Goal: Task Accomplishment & Management: Complete application form

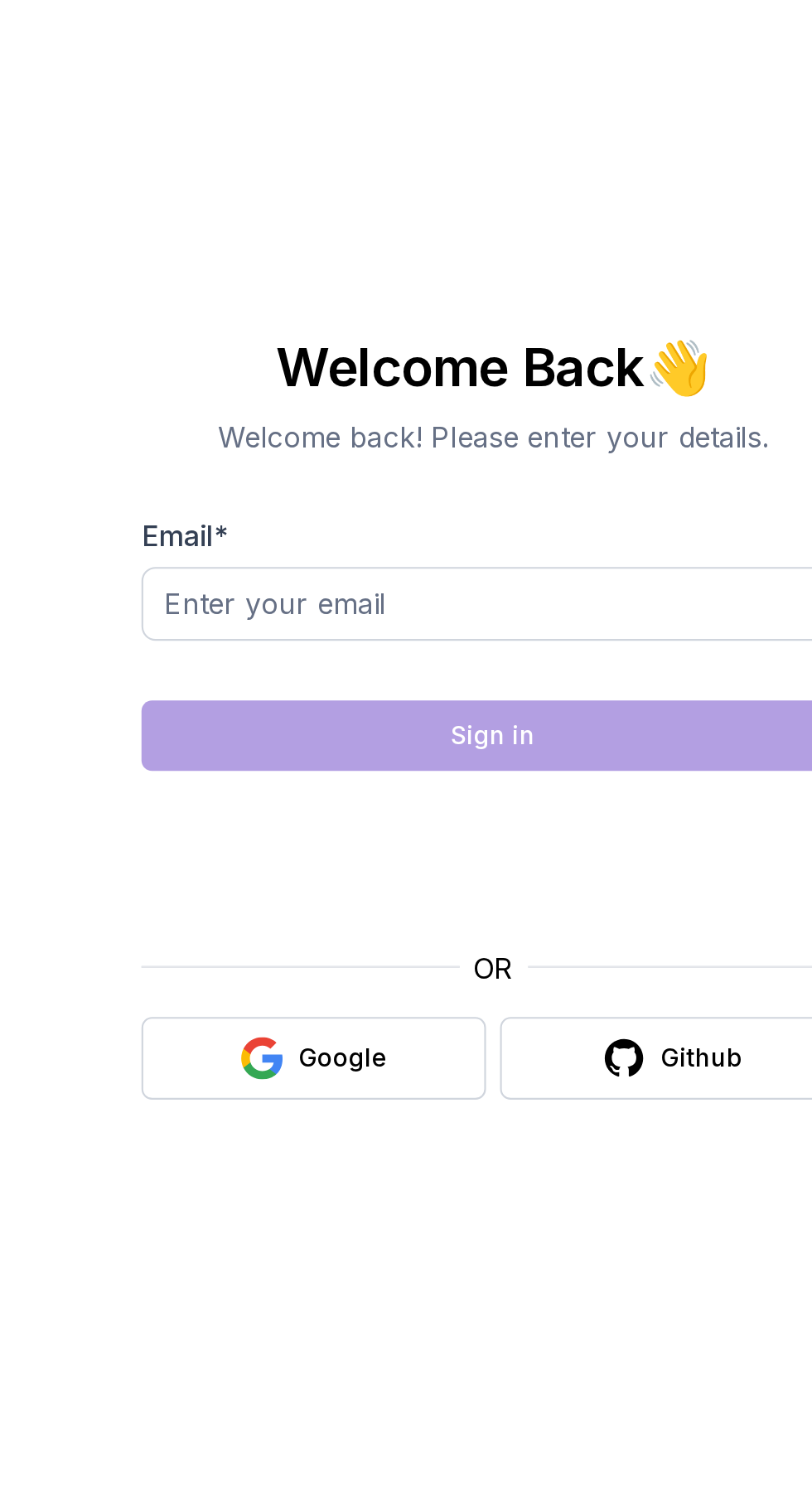
click at [330, 939] on div "Google" at bounding box center [335, 930] width 43 height 17
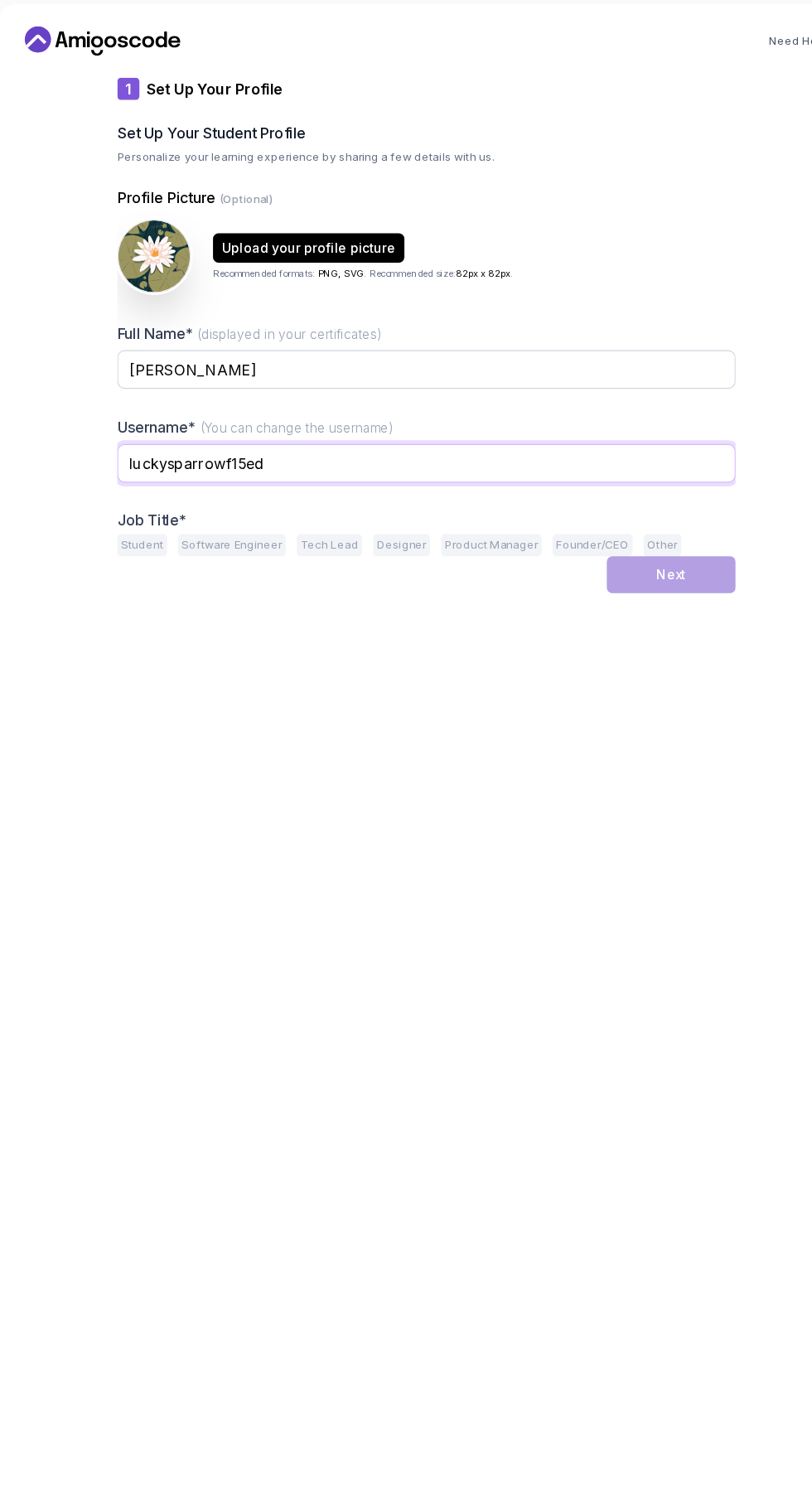
click at [453, 435] on input "luckysparrowf15ed" at bounding box center [406, 433] width 557 height 35
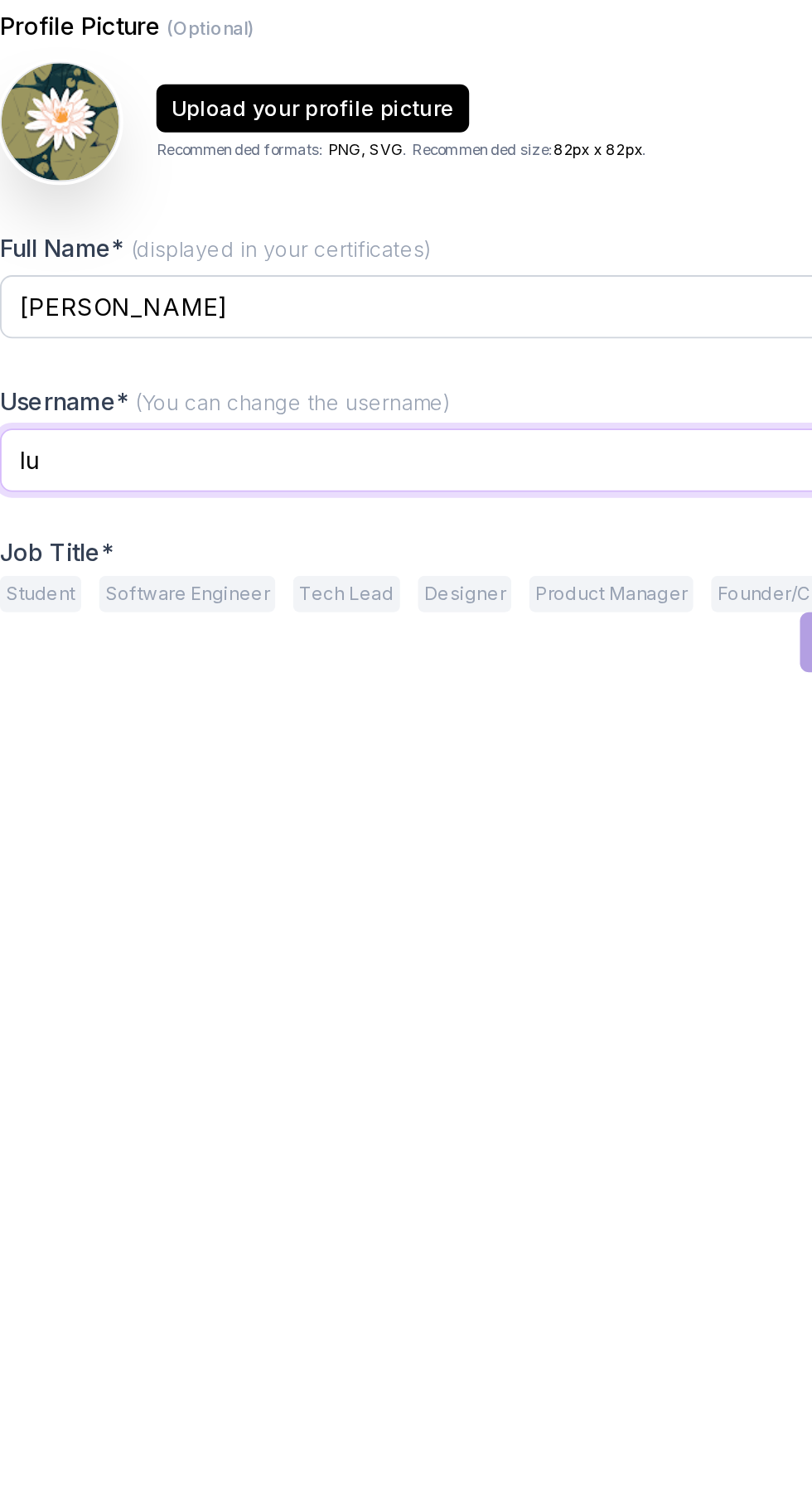
type input "l"
type input "SayanXmax"
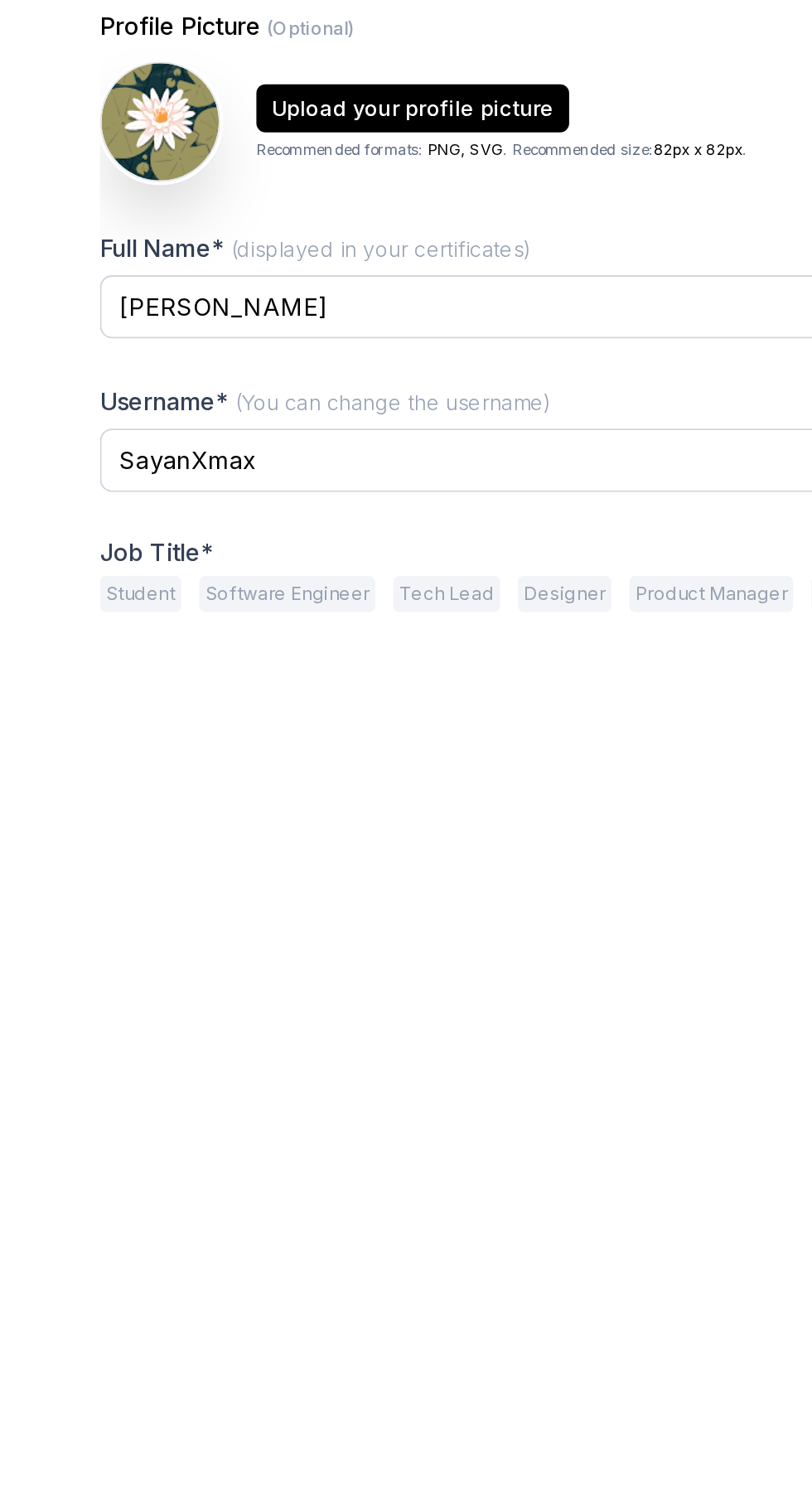
click at [157, 501] on button "Student" at bounding box center [150, 507] width 45 height 20
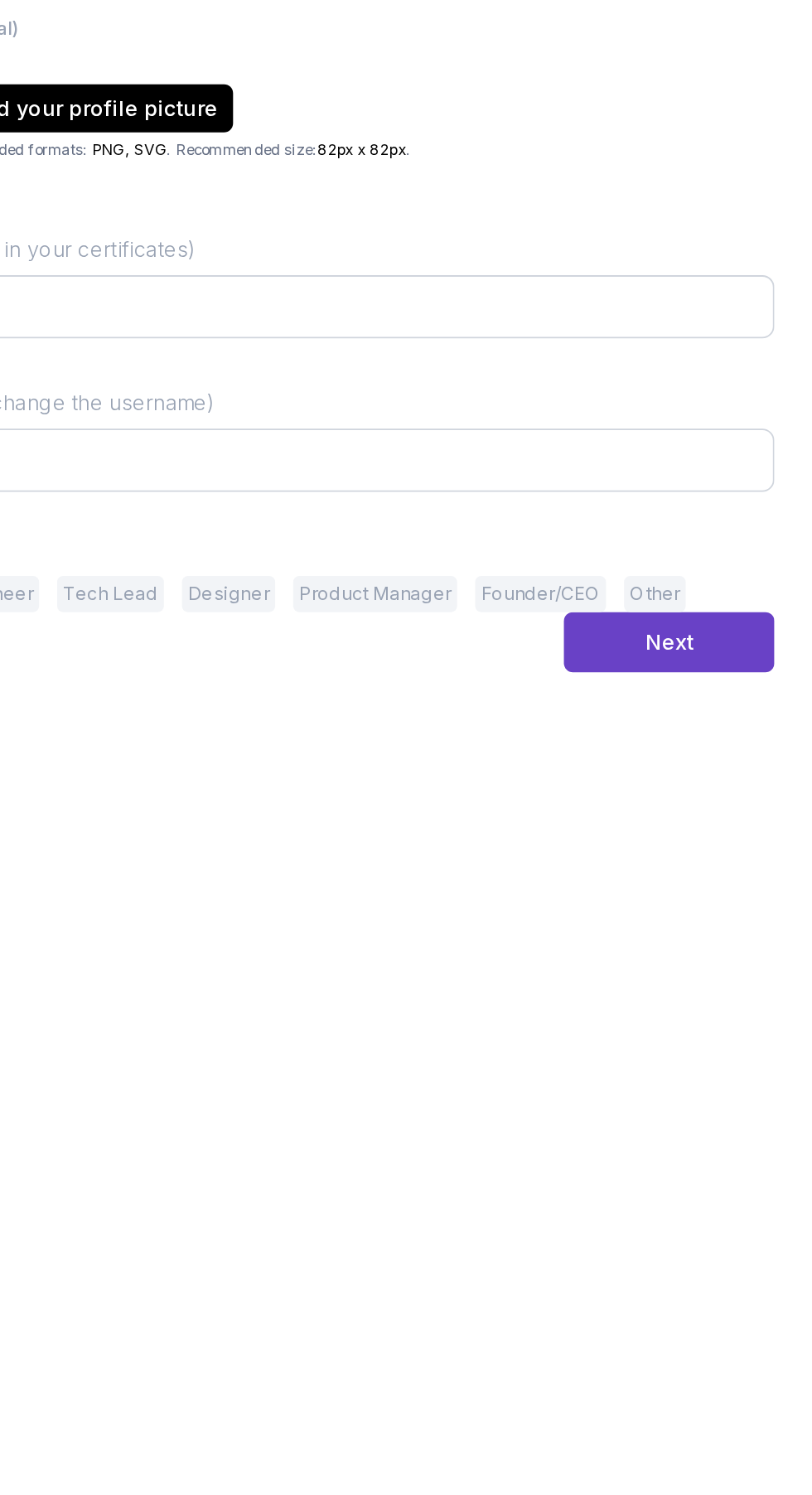
click at [634, 540] on div "Next" at bounding box center [626, 533] width 27 height 17
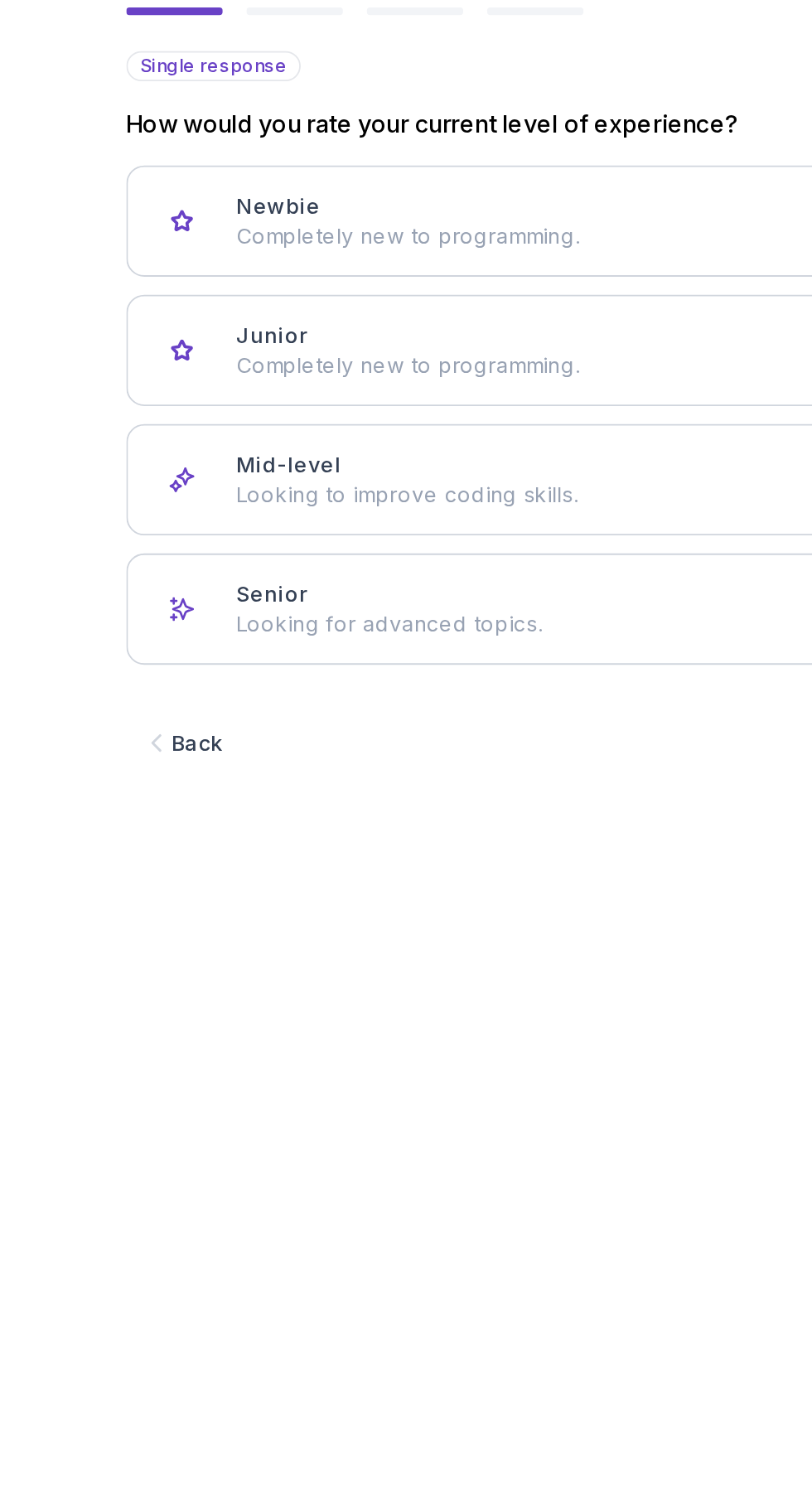
click at [444, 299] on div "Newbie Completely new to programming." at bounding box center [421, 301] width 465 height 33
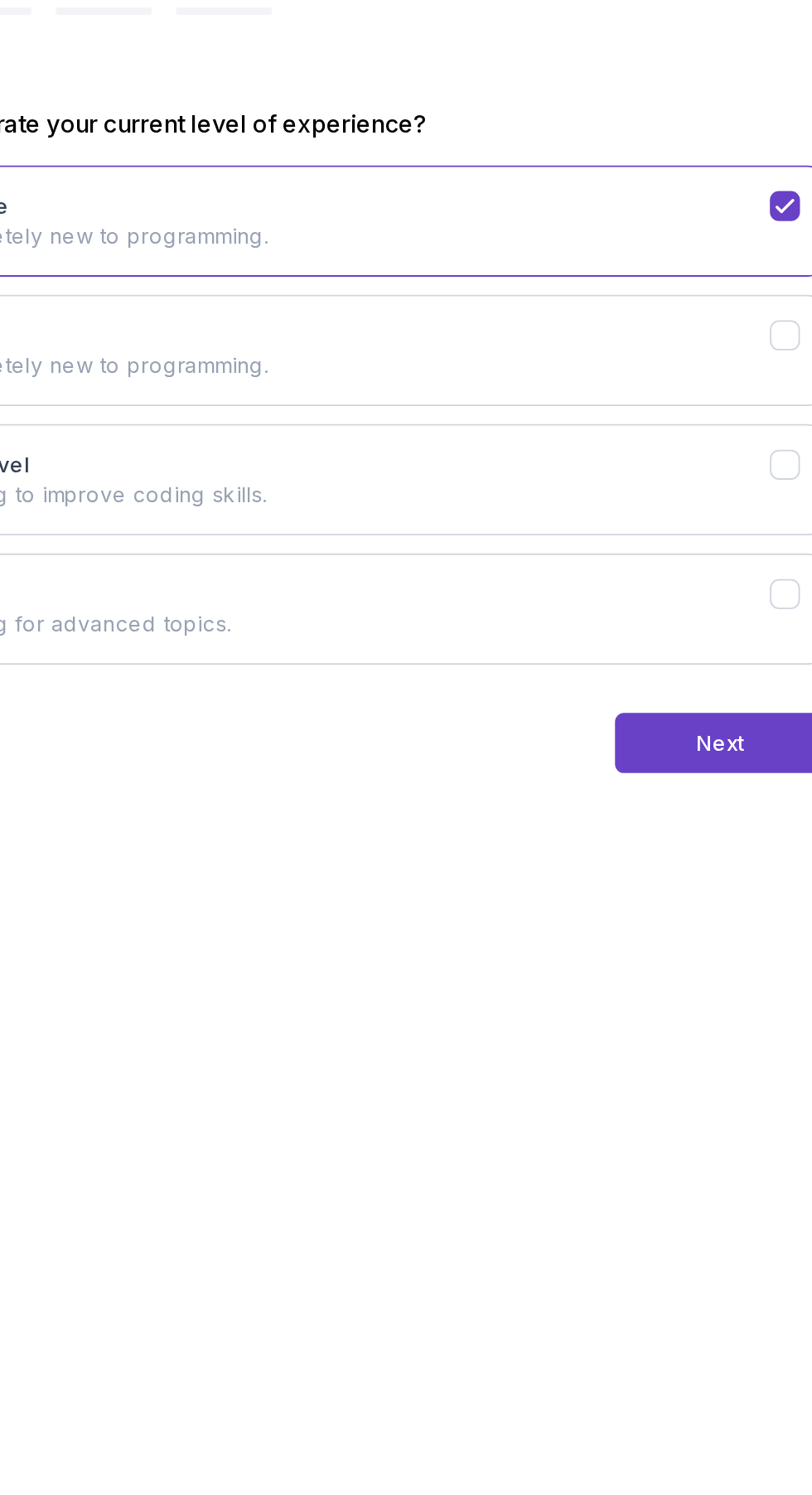
click at [603, 585] on button "Next" at bounding box center [626, 588] width 116 height 33
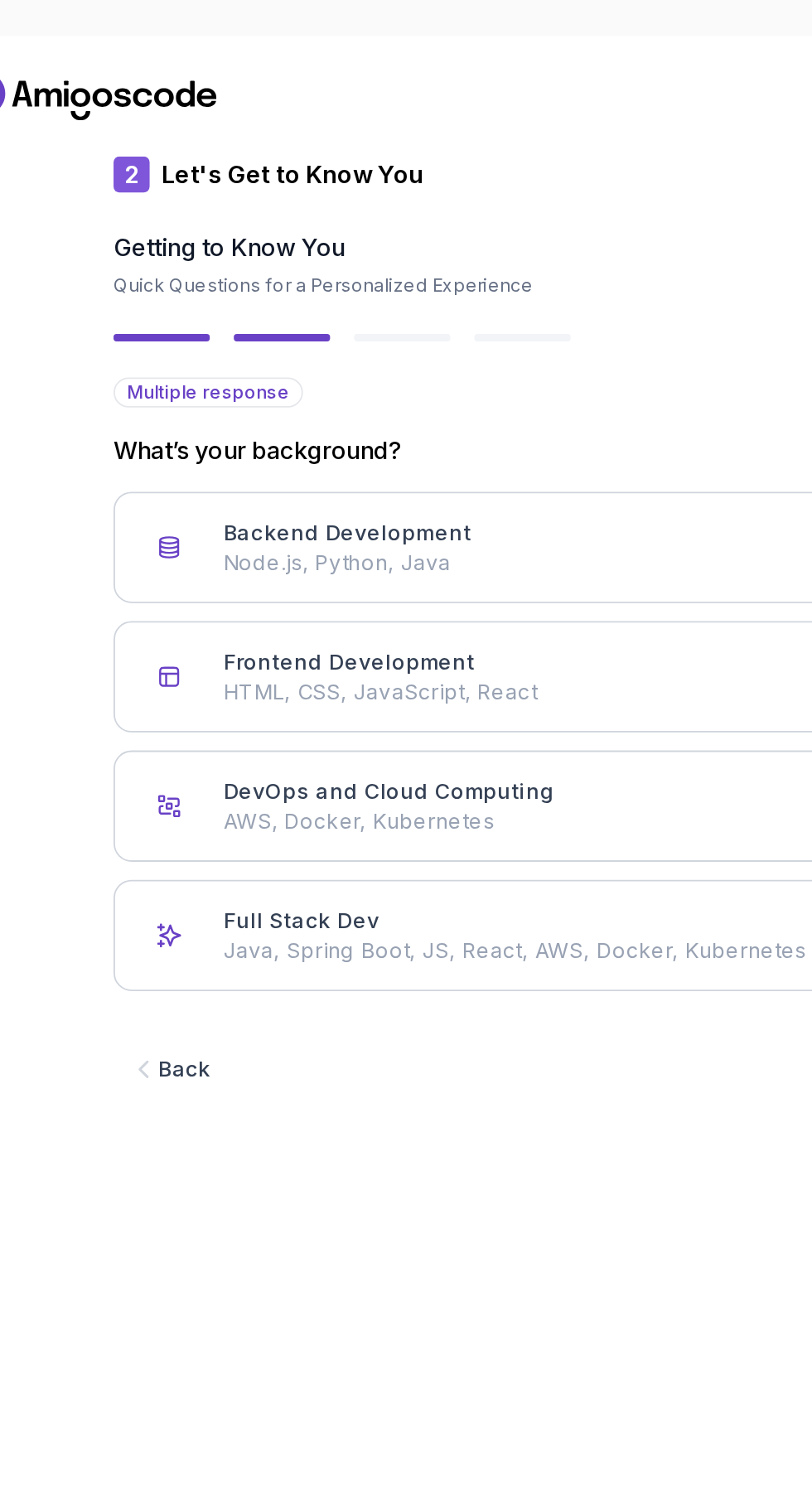
click at [208, 216] on span "Multiple response" at bounding box center [179, 216] width 89 height 13
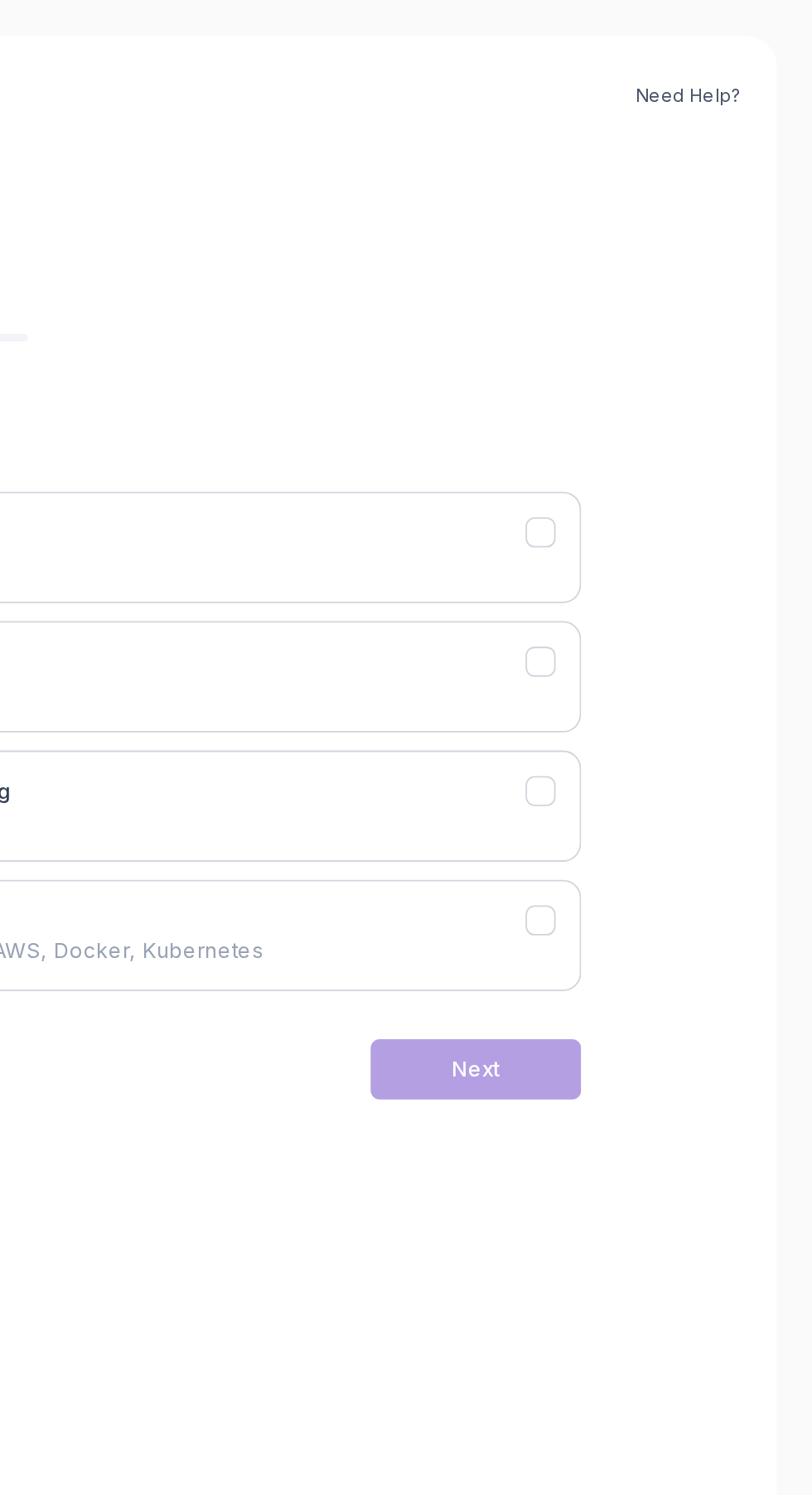
click at [661, 306] on button "Backend Development Node.js, Python, Java" at bounding box center [406, 302] width 557 height 61
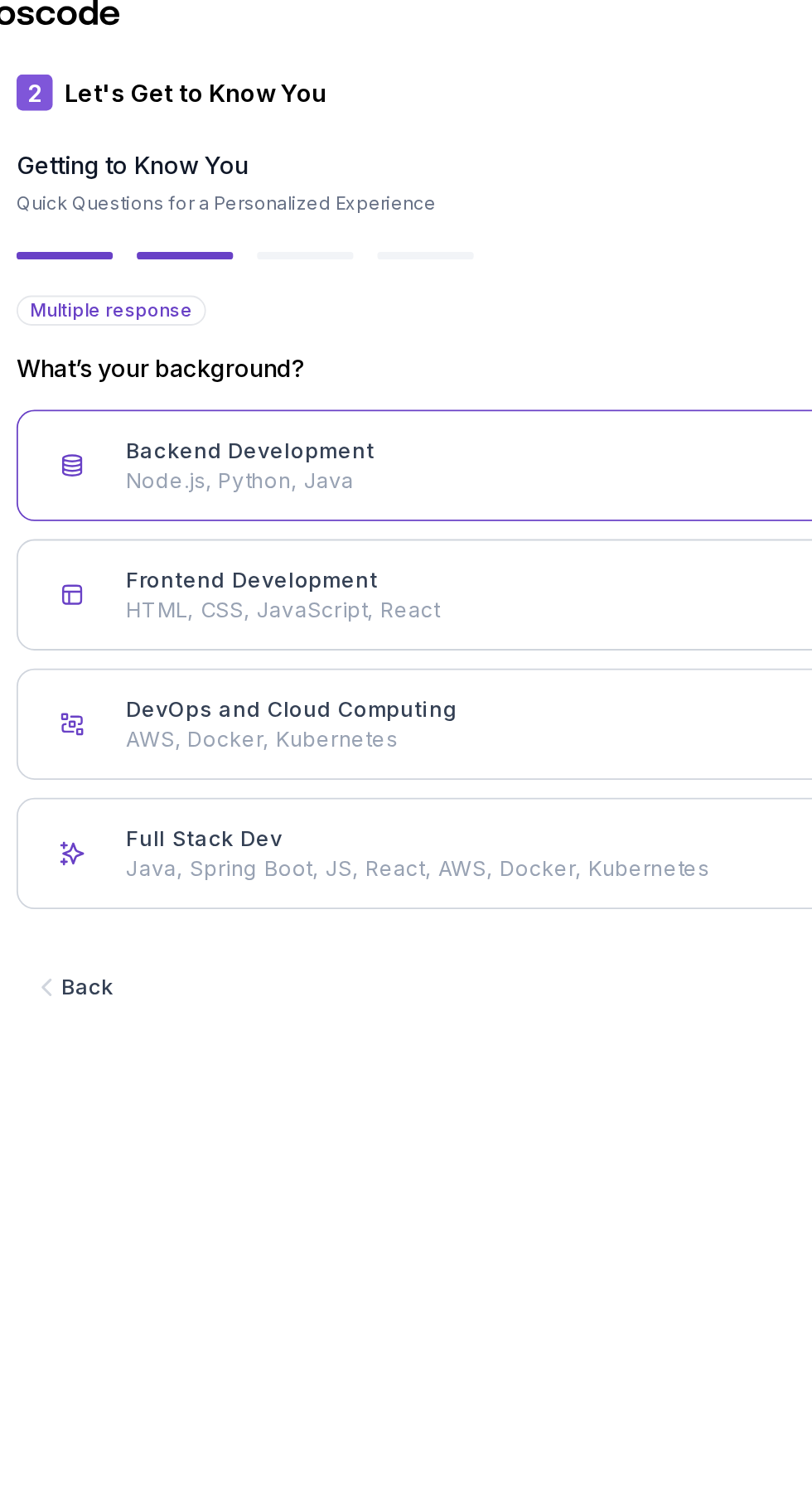
click at [420, 517] on p "Java, Spring Boot, JS, React, AWS, Docker, Kubernetes" at bounding box center [421, 523] width 465 height 17
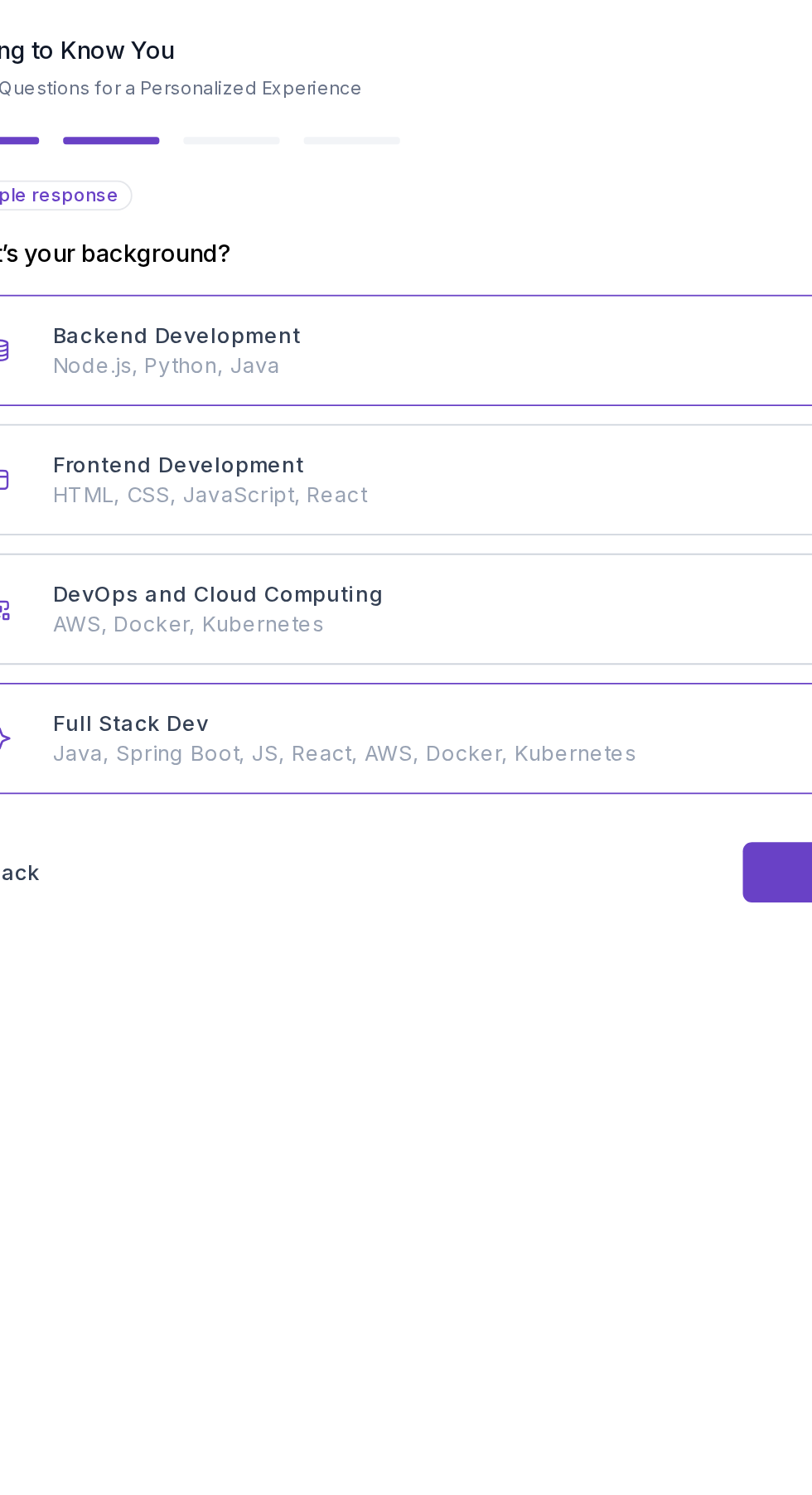
click at [472, 443] on div "DevOps and Cloud Computing AWS, Docker, Kubernetes" at bounding box center [421, 444] width 465 height 33
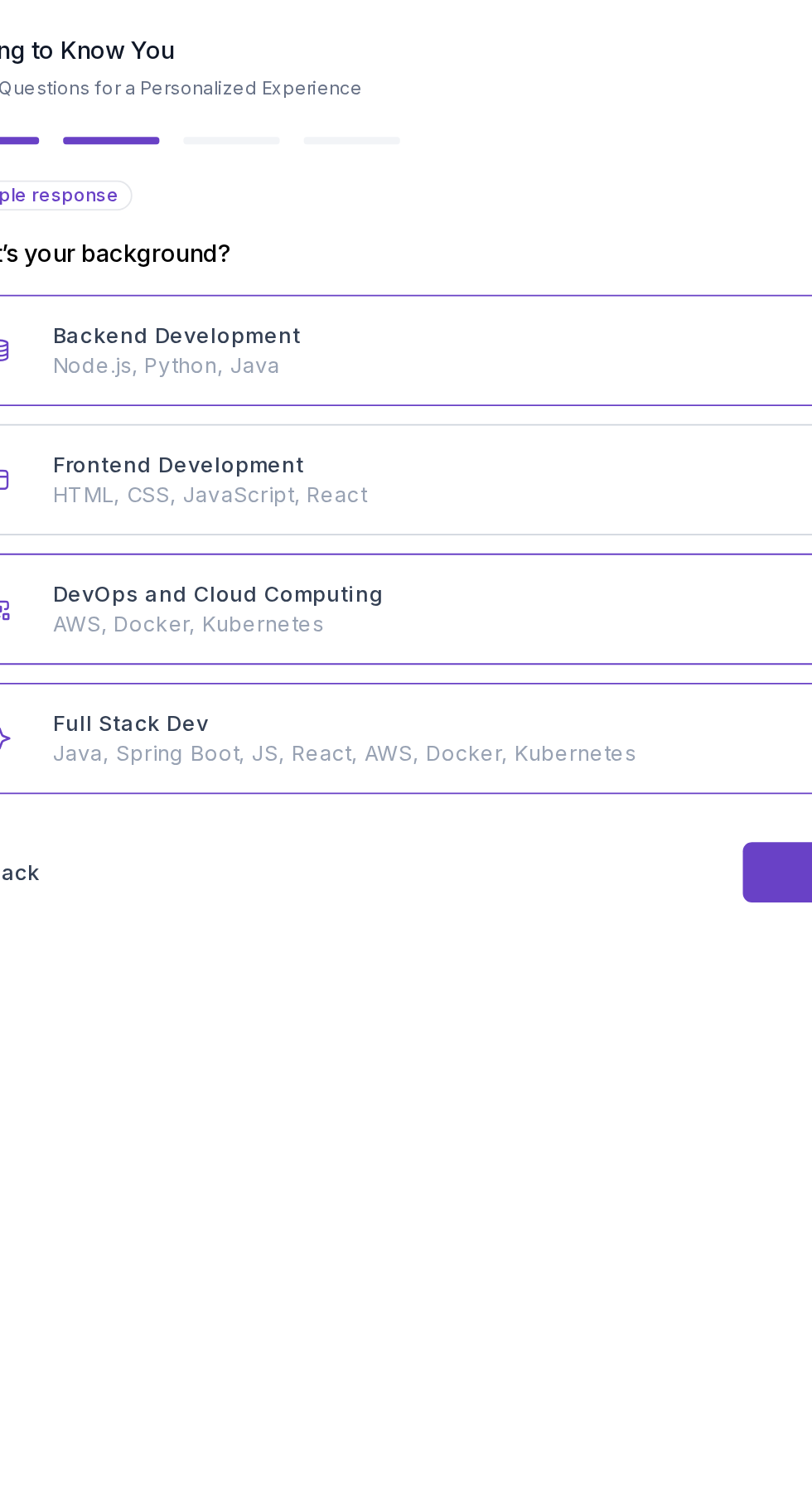
click at [503, 366] on div "Frontend Development HTML, CSS, JavaScript, React" at bounding box center [421, 373] width 465 height 33
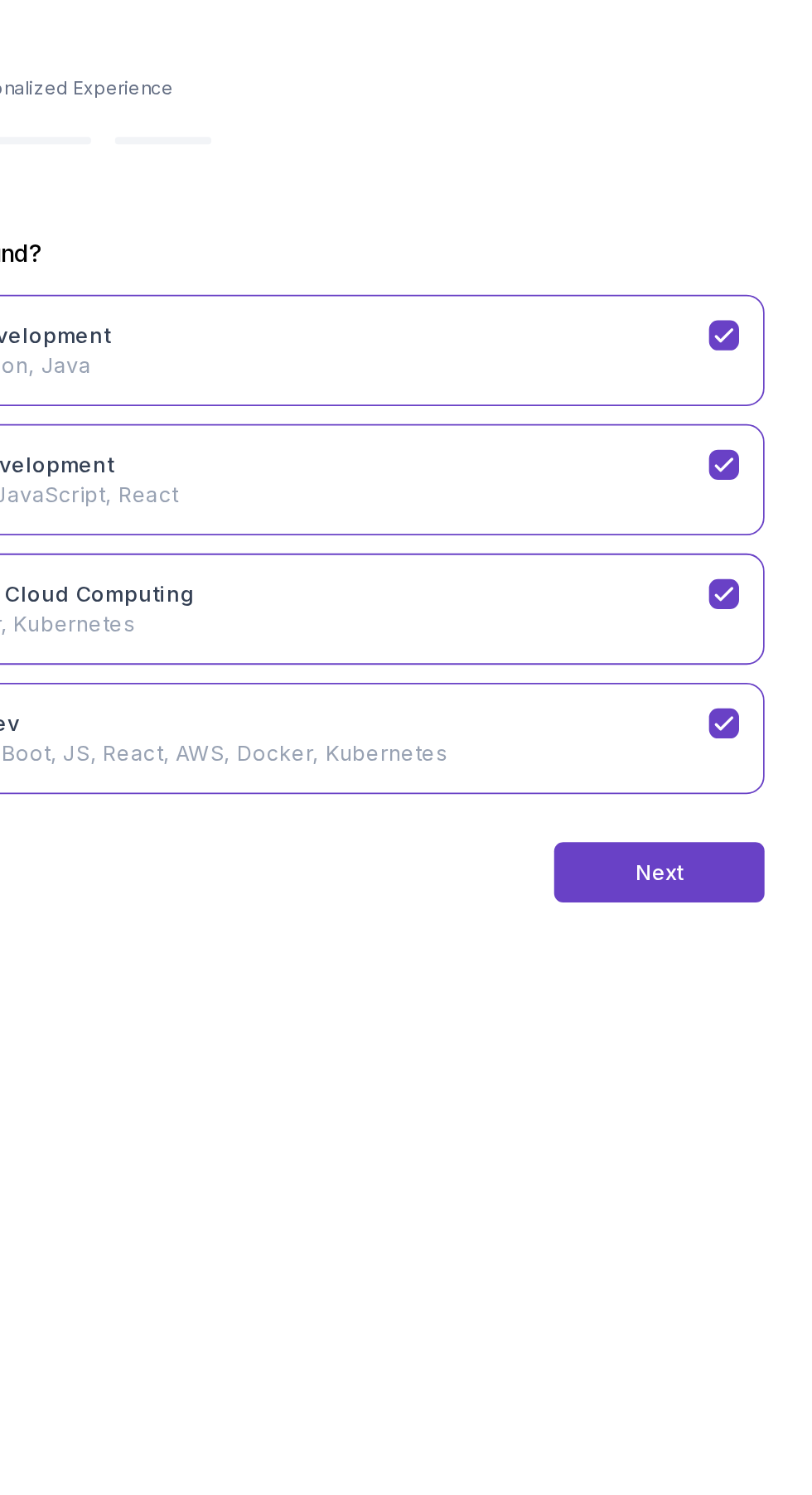
click at [650, 585] on button "Next" at bounding box center [626, 588] width 116 height 33
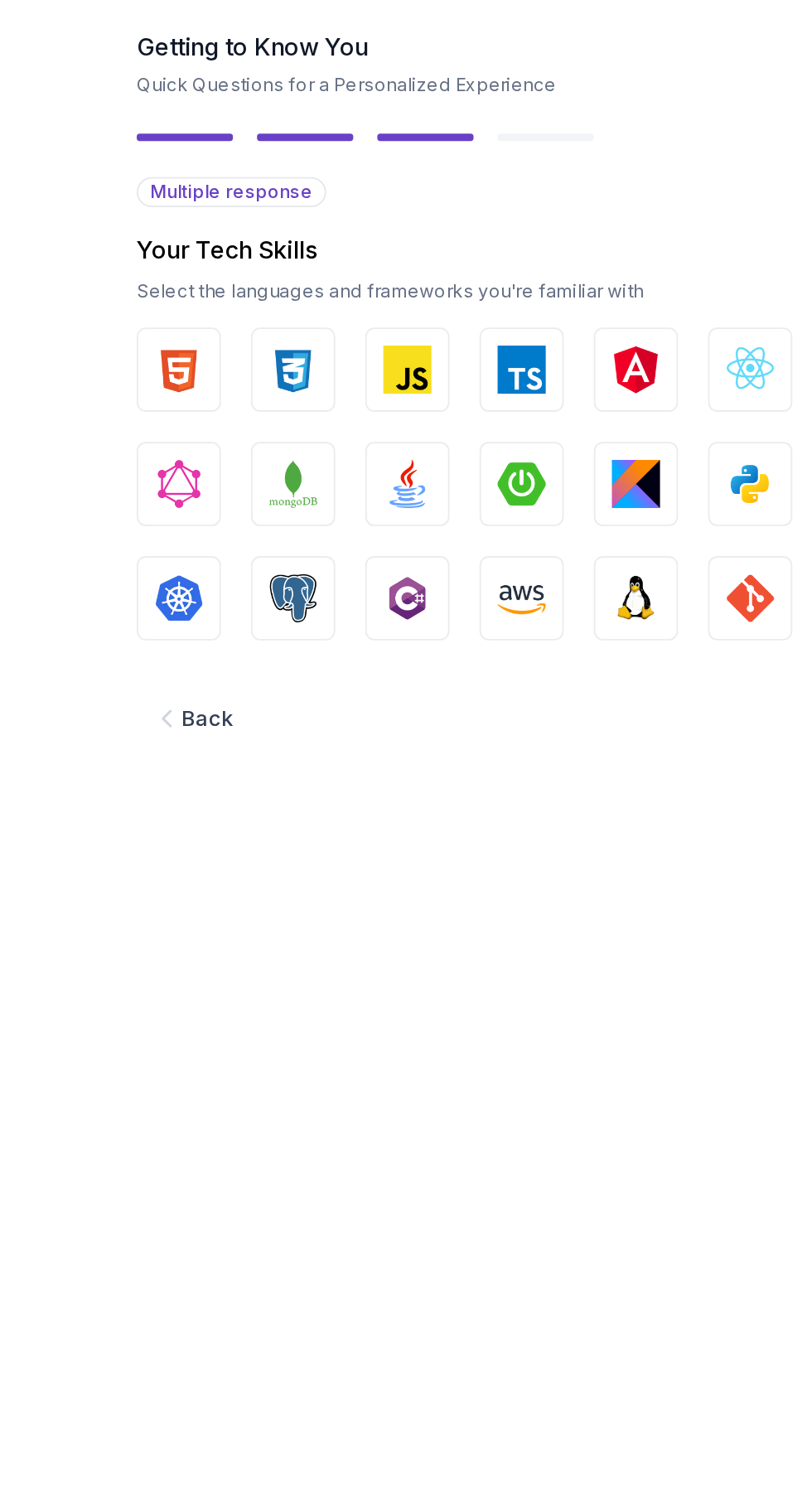
click at [406, 447] on img "button" at bounding box center [402, 440] width 27 height 27
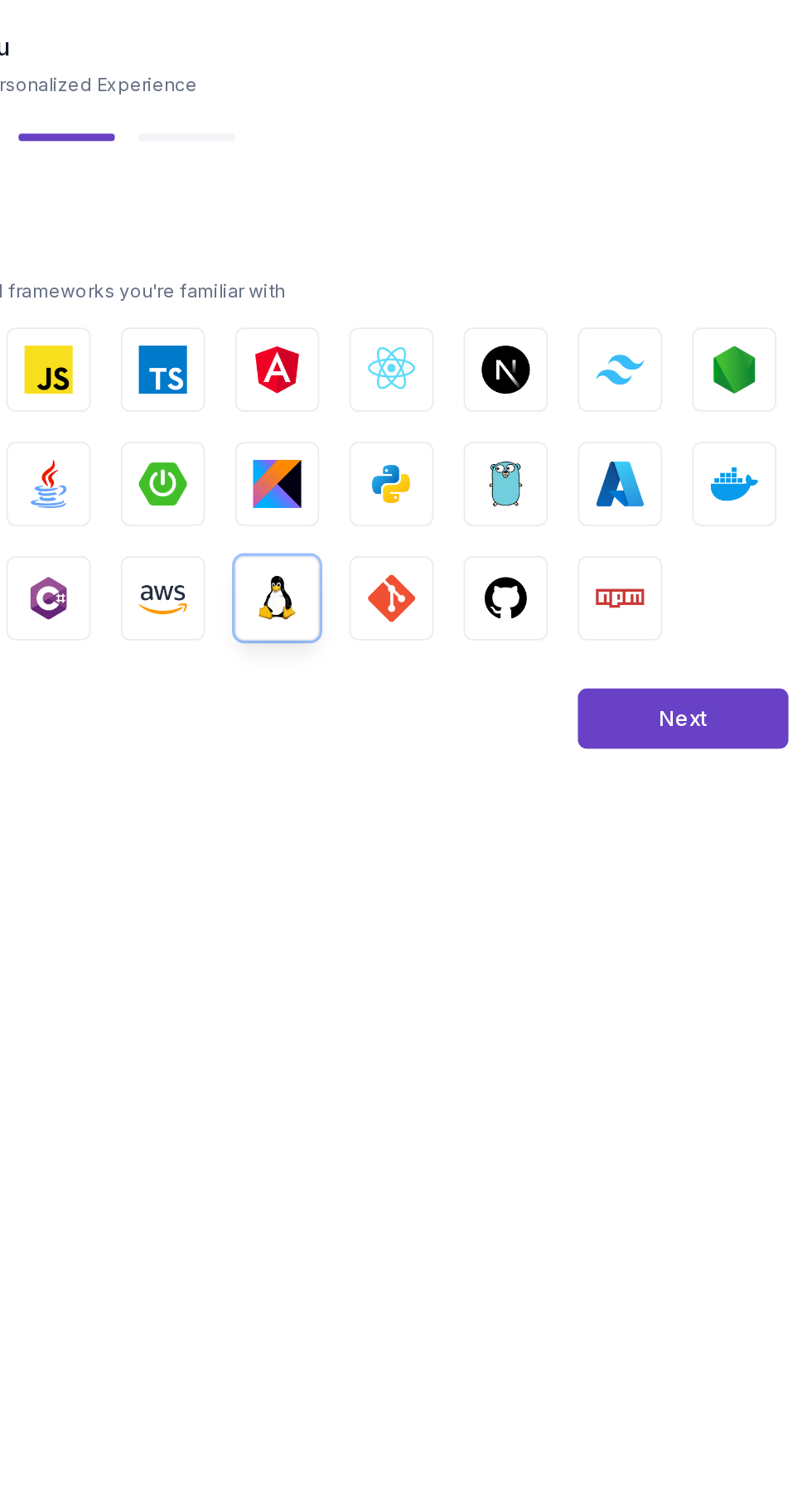
click at [460, 432] on button "GIT" at bounding box center [444, 440] width 47 height 47
click at [516, 444] on img "button" at bounding box center [507, 440] width 27 height 27
click at [569, 439] on img "button" at bounding box center [569, 440] width 27 height 27
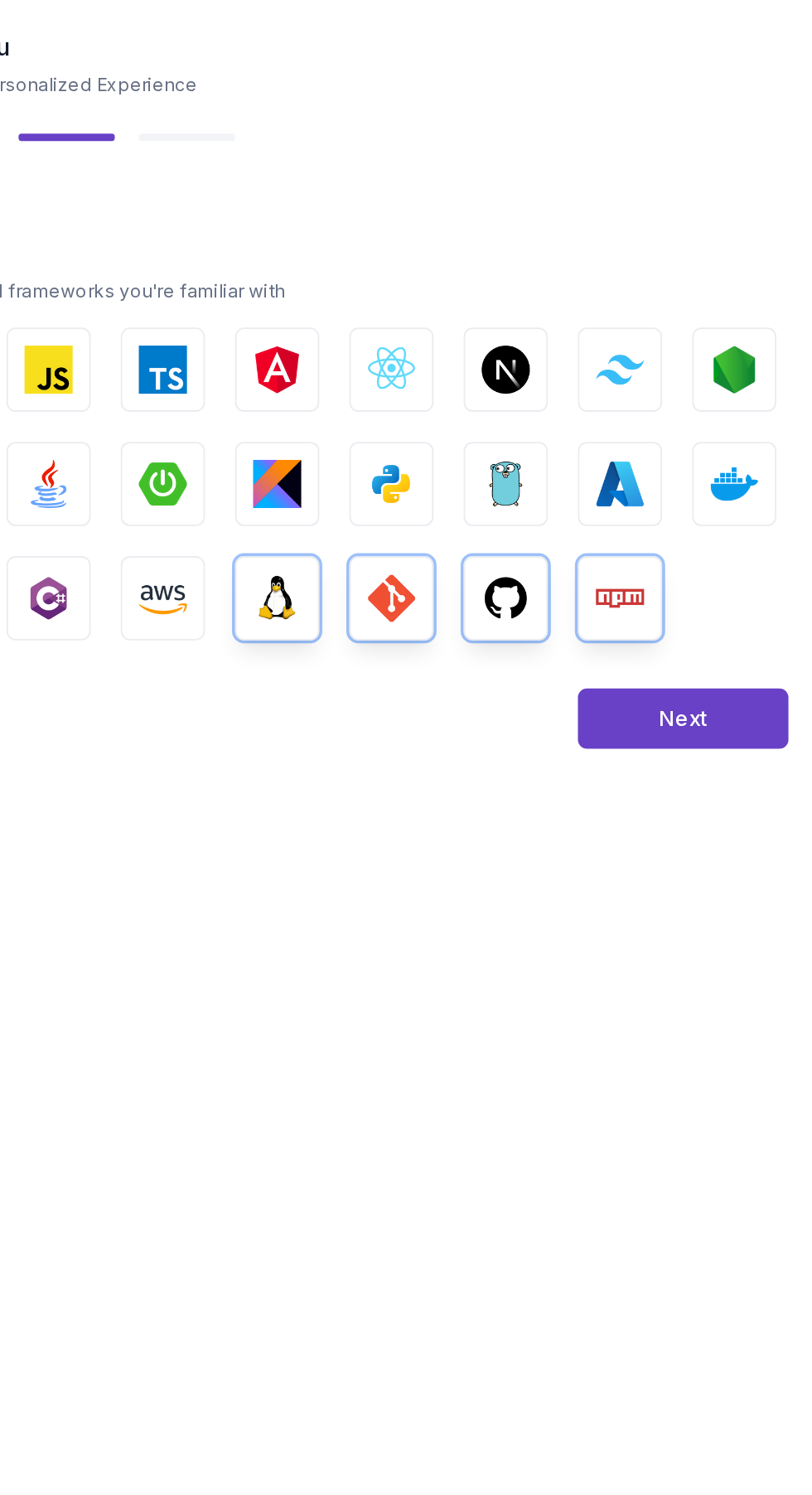
click at [643, 386] on img "button" at bounding box center [633, 376] width 27 height 27
click at [587, 377] on button "Azure" at bounding box center [569, 376] width 47 height 47
click at [527, 375] on button "Go" at bounding box center [507, 376] width 47 height 47
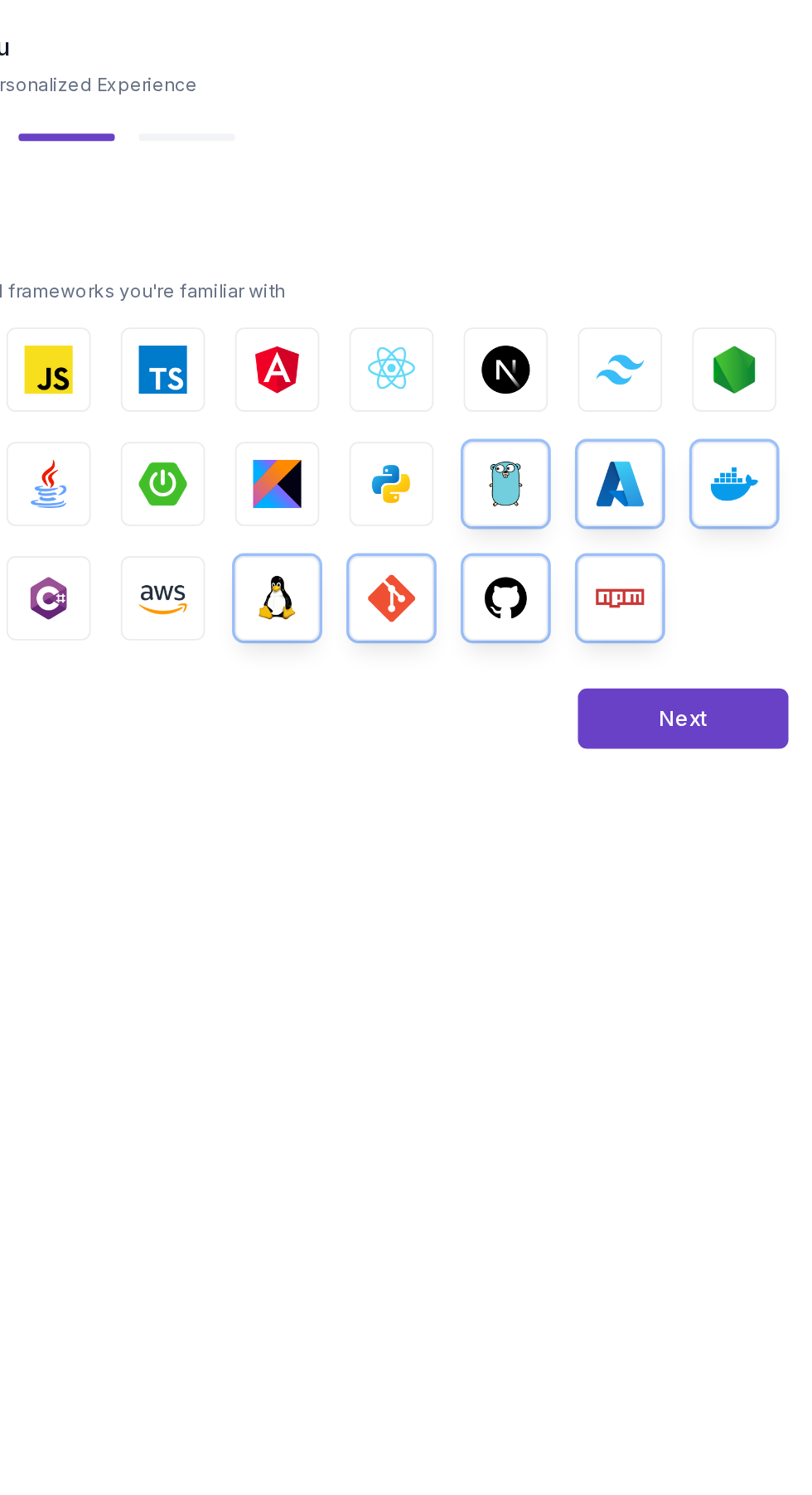
click at [511, 310] on img "button" at bounding box center [507, 314] width 27 height 27
click at [572, 321] on img "button" at bounding box center [569, 314] width 27 height 16
click at [621, 322] on img "button" at bounding box center [633, 314] width 27 height 27
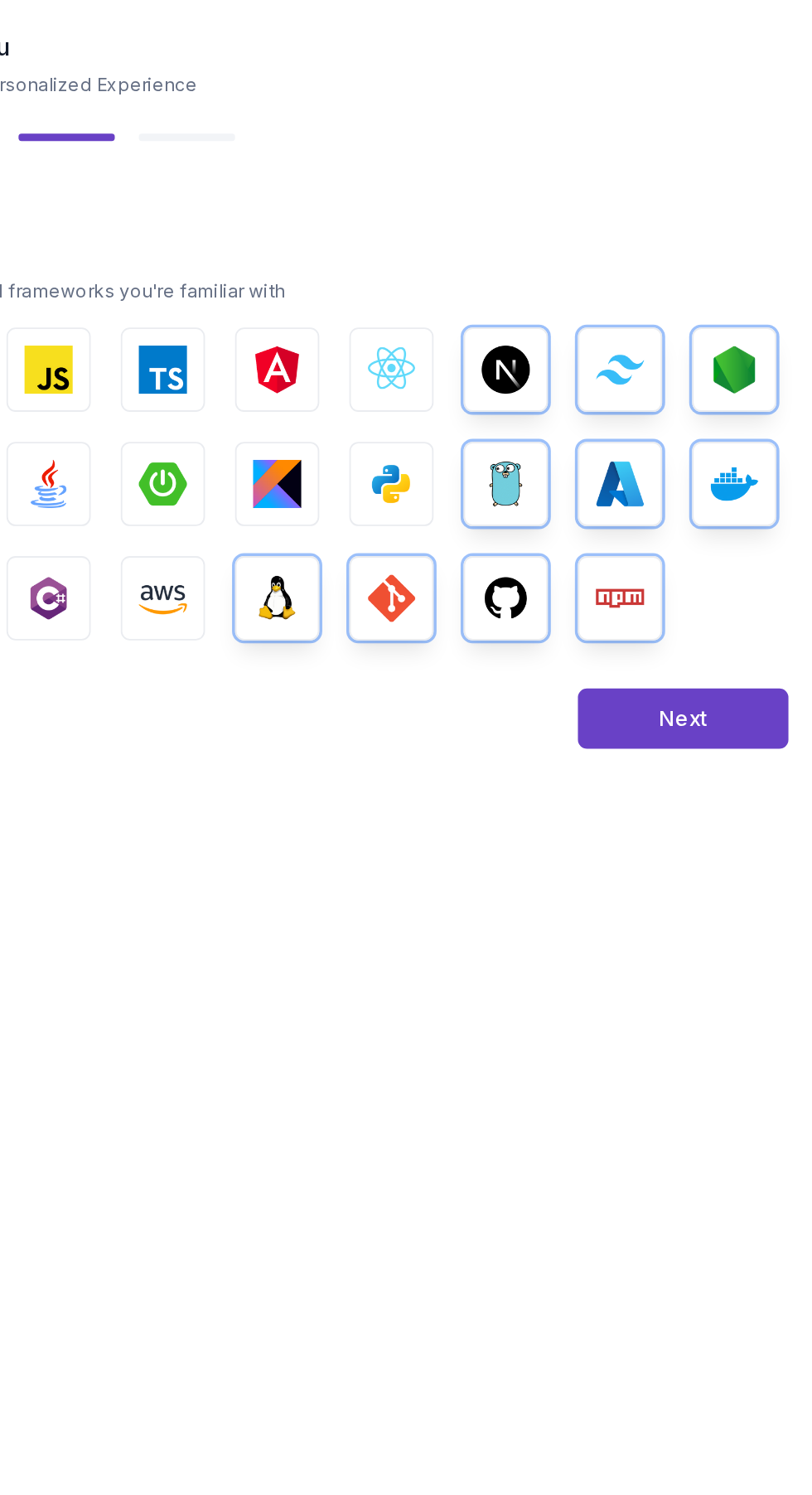
scroll to position [0, 0]
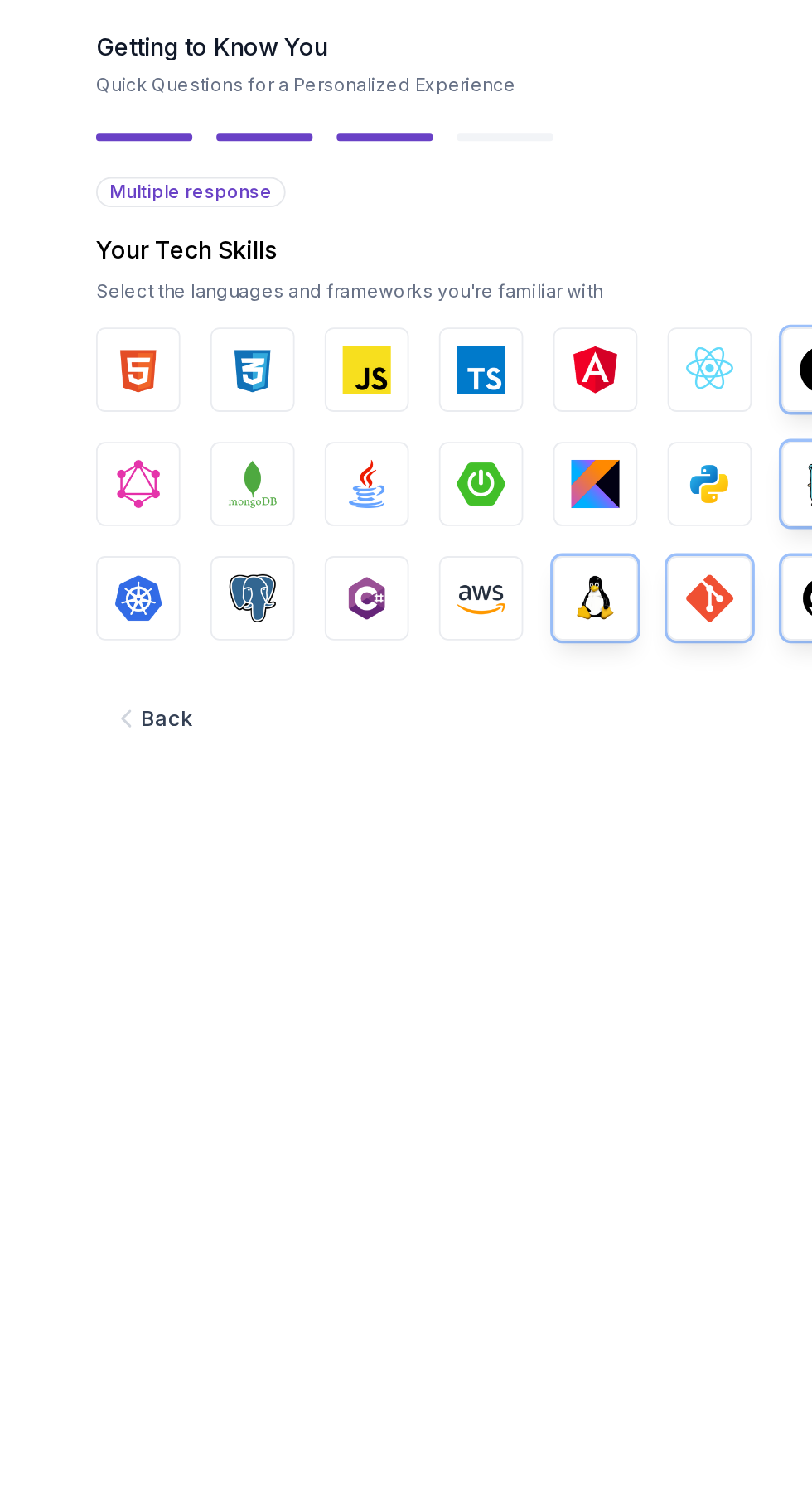
click at [444, 382] on button "Python" at bounding box center [465, 376] width 47 height 47
click at [396, 384] on img "button" at bounding box center [402, 376] width 27 height 27
click at [416, 331] on span "Angular" at bounding box center [429, 344] width 51 height 27
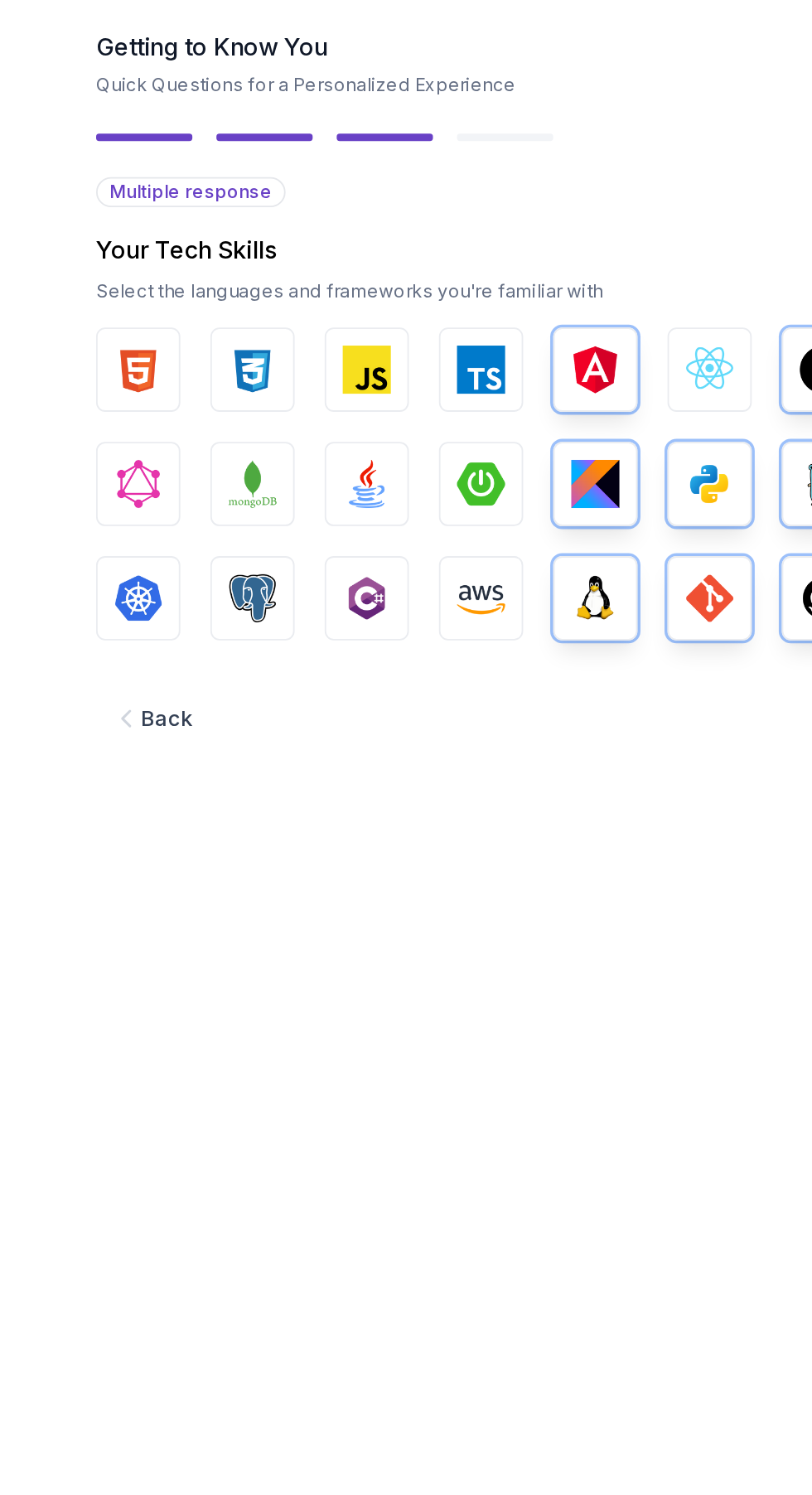
click at [461, 317] on img "button" at bounding box center [465, 314] width 27 height 27
click at [334, 322] on img "button" at bounding box center [340, 314] width 27 height 27
click at [279, 319] on img "button" at bounding box center [276, 314] width 27 height 27
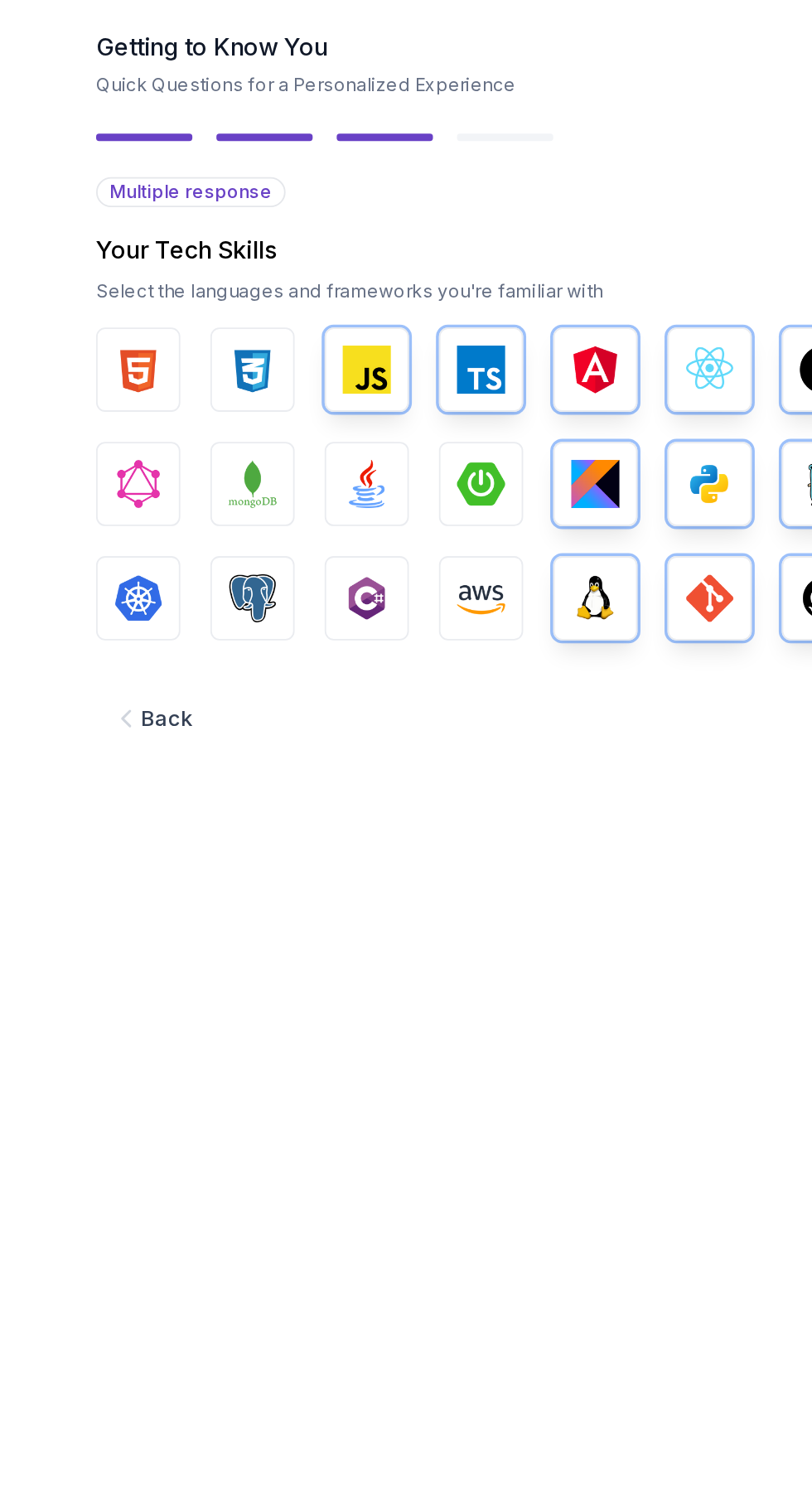
click at [224, 317] on img "button" at bounding box center [213, 314] width 27 height 27
click at [163, 310] on img "button" at bounding box center [151, 314] width 27 height 27
click at [159, 382] on img "button" at bounding box center [151, 376] width 27 height 27
click at [222, 380] on img "button" at bounding box center [213, 376] width 27 height 27
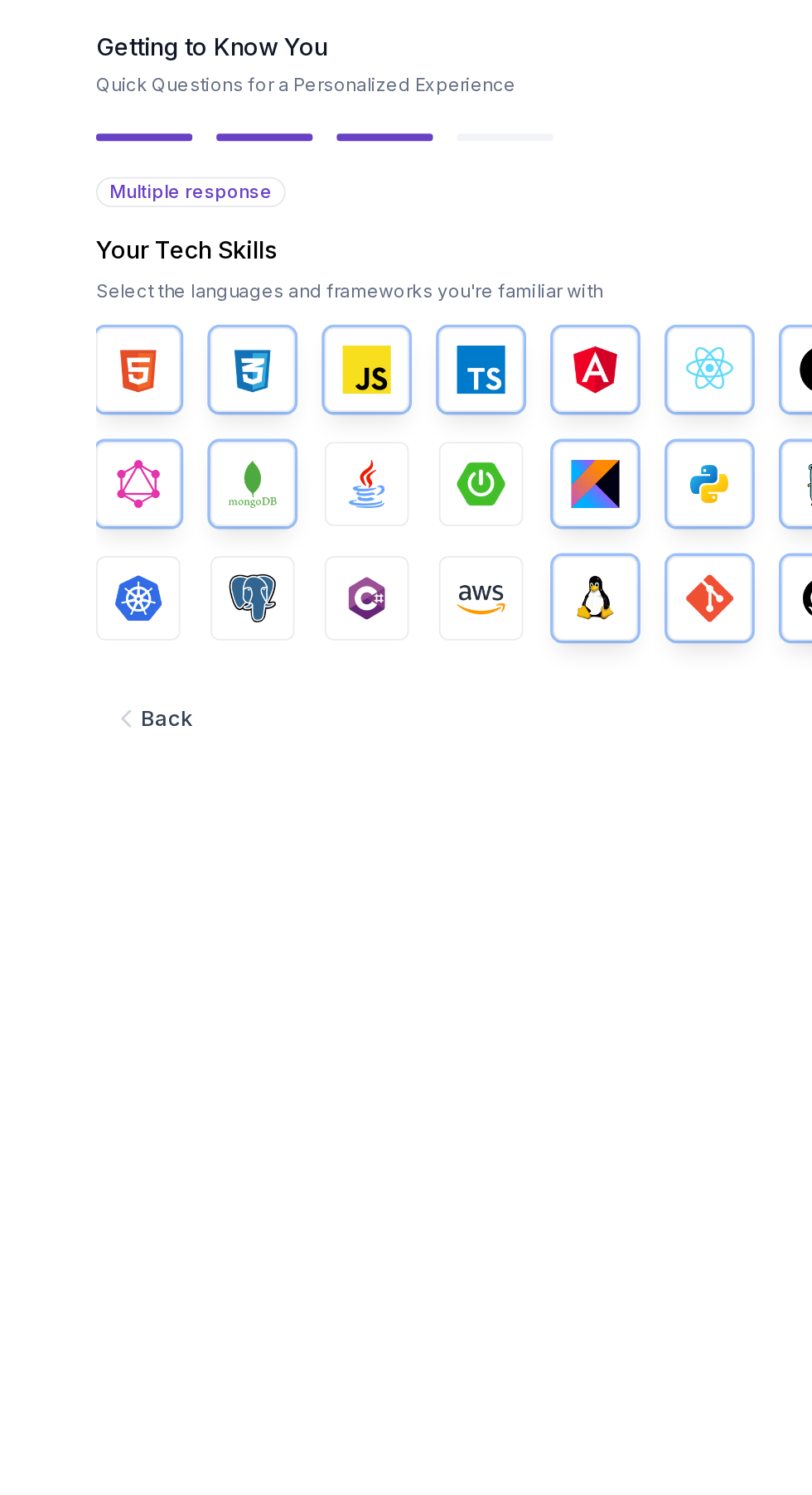
click at [281, 389] on img "button" at bounding box center [276, 376] width 27 height 27
click at [342, 388] on img "button" at bounding box center [340, 376] width 27 height 27
click at [342, 450] on img "button" at bounding box center [340, 440] width 27 height 27
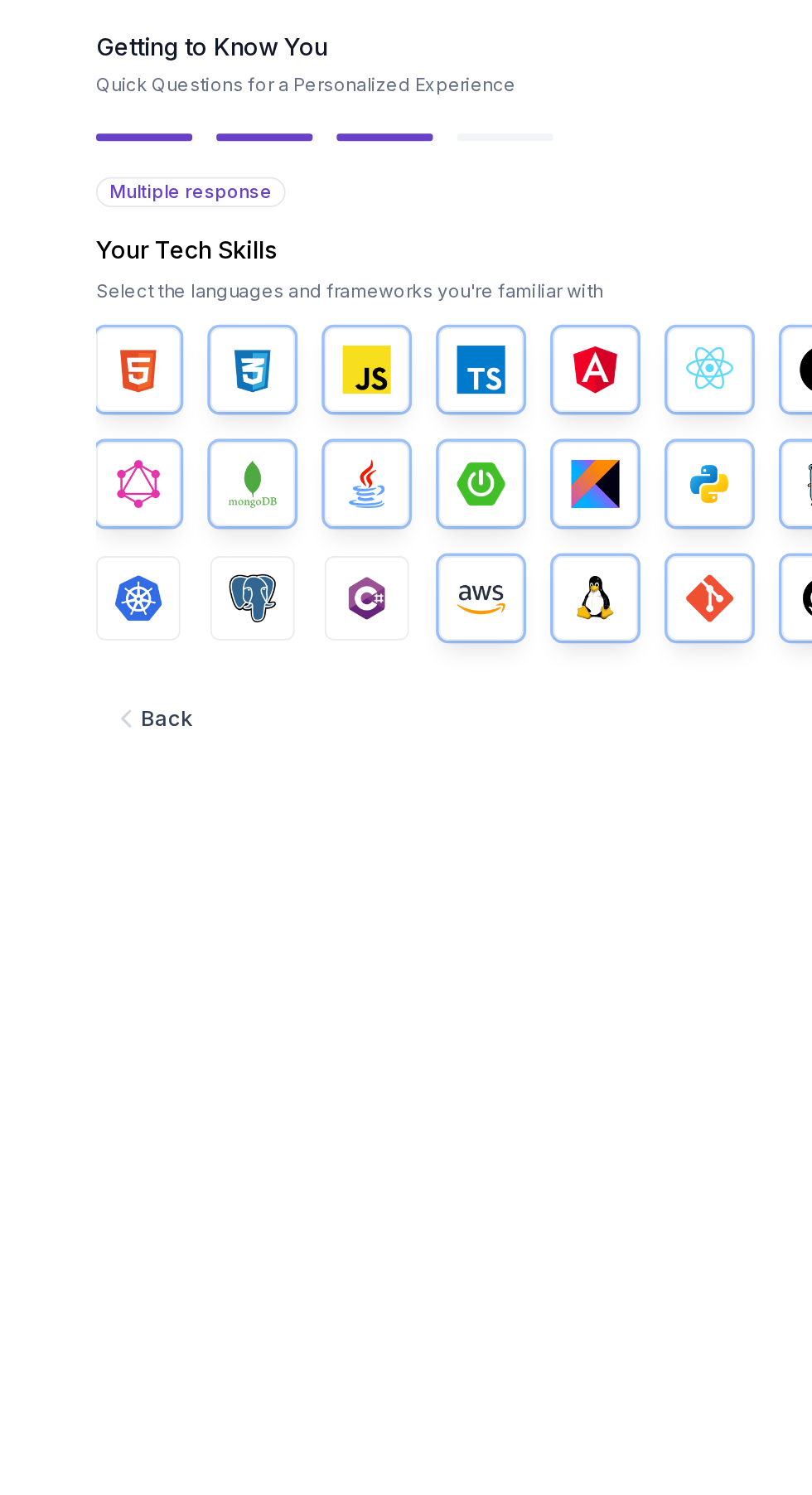
click at [275, 449] on img "button" at bounding box center [276, 440] width 27 height 27
click at [197, 442] on button "PostgreSQL" at bounding box center [213, 440] width 47 height 47
click at [154, 447] on img "button" at bounding box center [151, 440] width 27 height 27
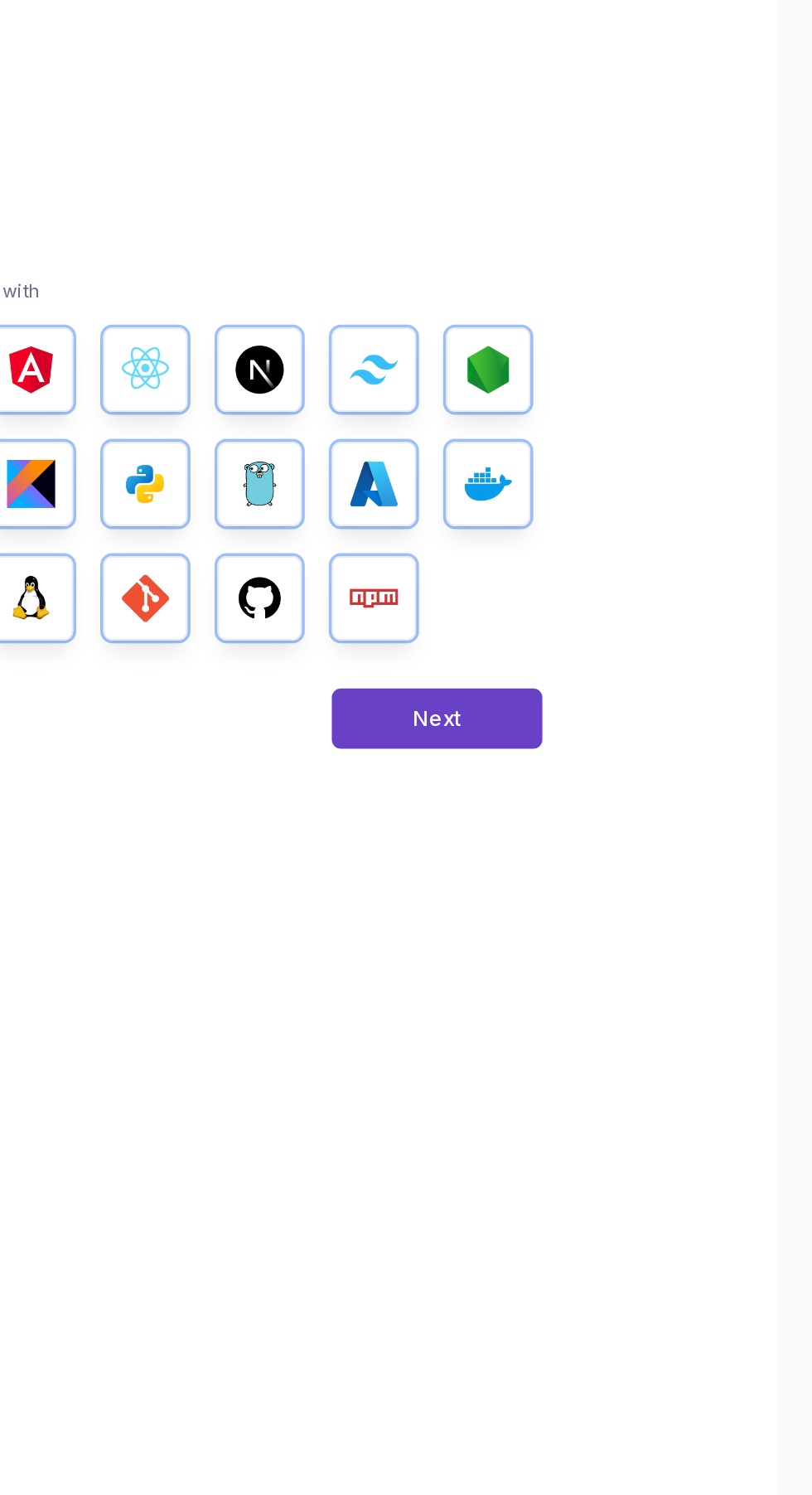
click at [617, 510] on button "Next" at bounding box center [604, 505] width 116 height 33
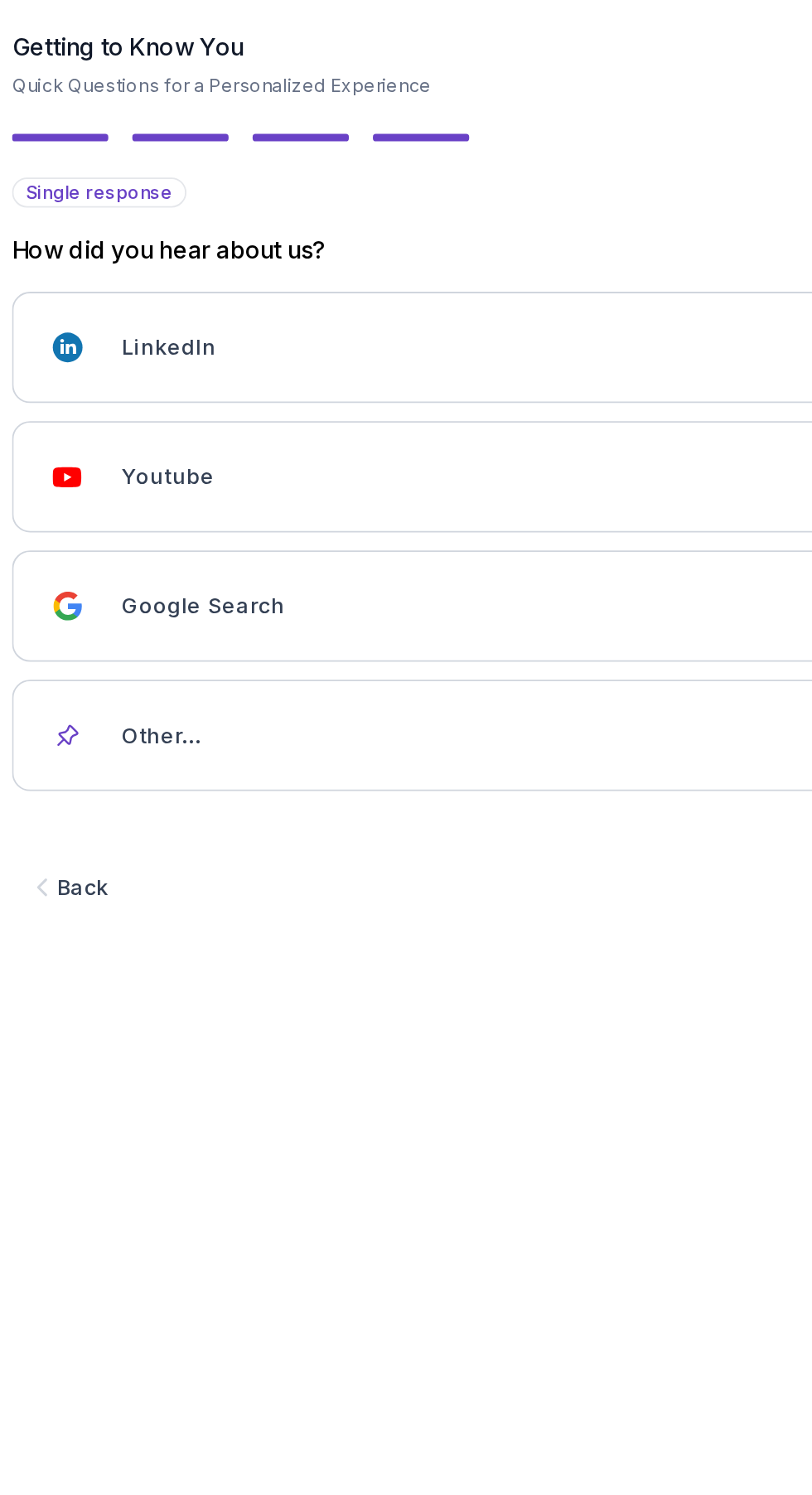
click at [464, 373] on div "Youtube" at bounding box center [421, 373] width 465 height 33
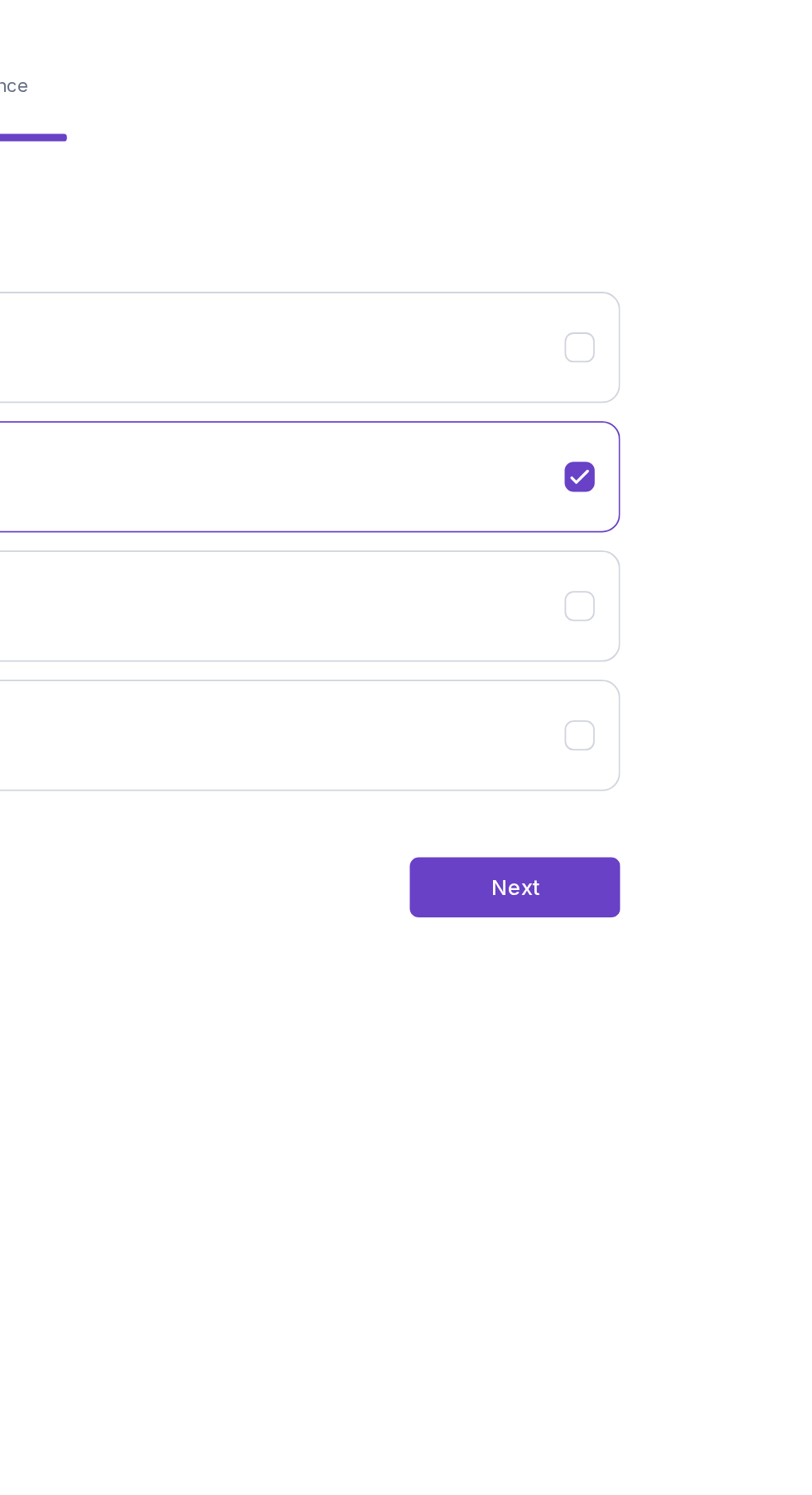
click at [637, 595] on div "Next" at bounding box center [626, 598] width 27 height 17
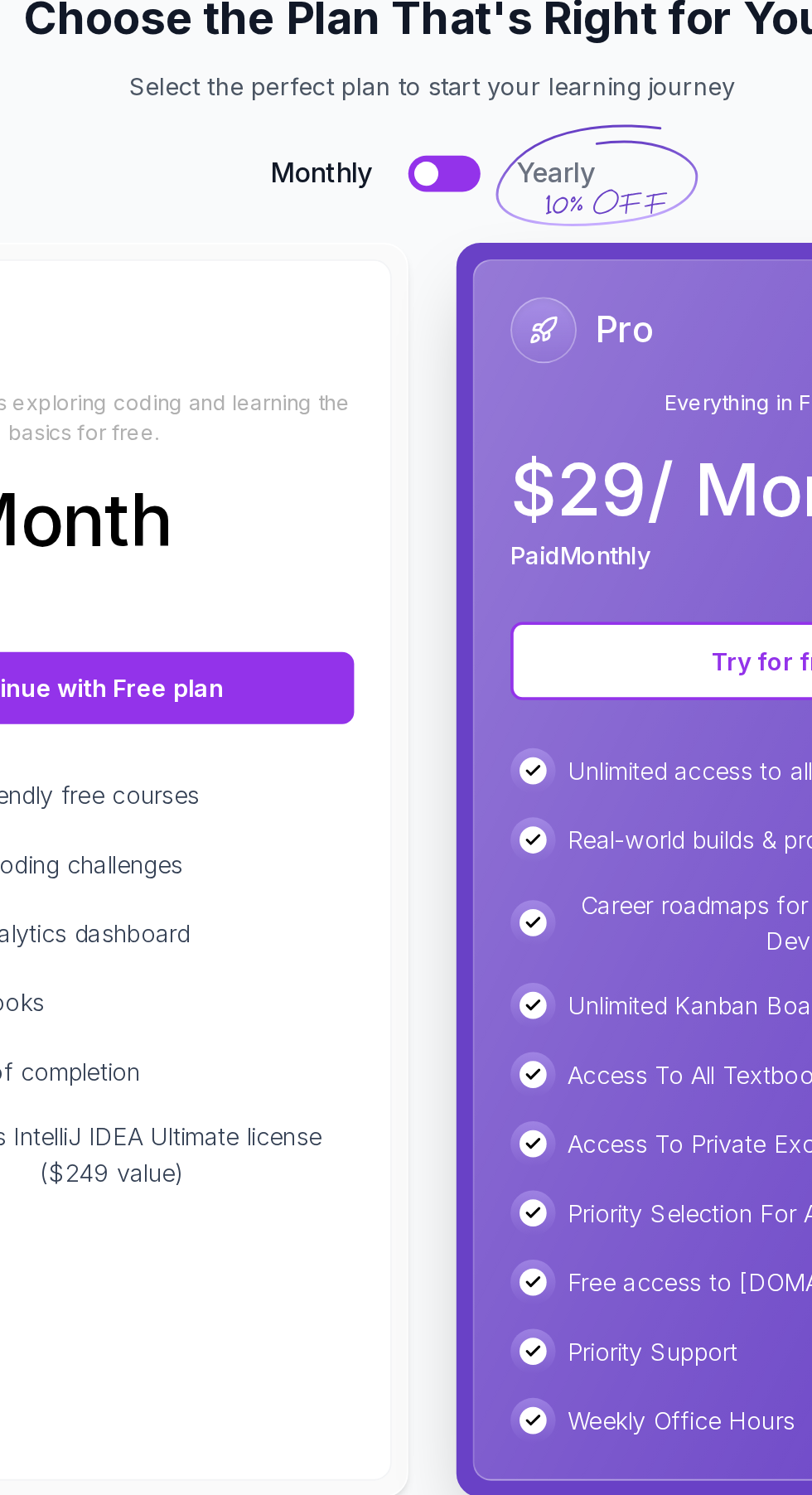
click at [421, 200] on button at bounding box center [412, 195] width 40 height 20
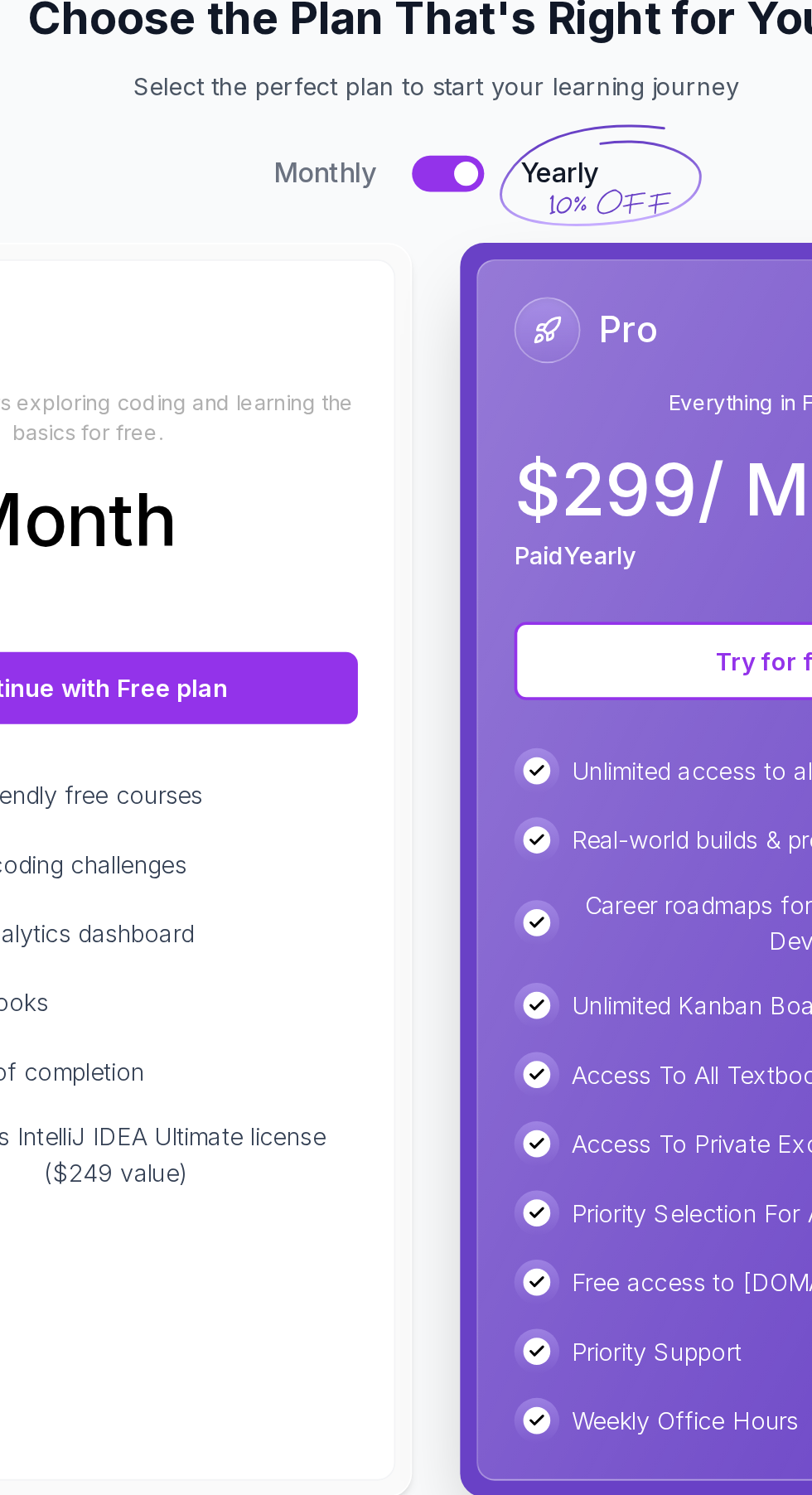
click at [422, 195] on div at bounding box center [422, 194] width 13 height 13
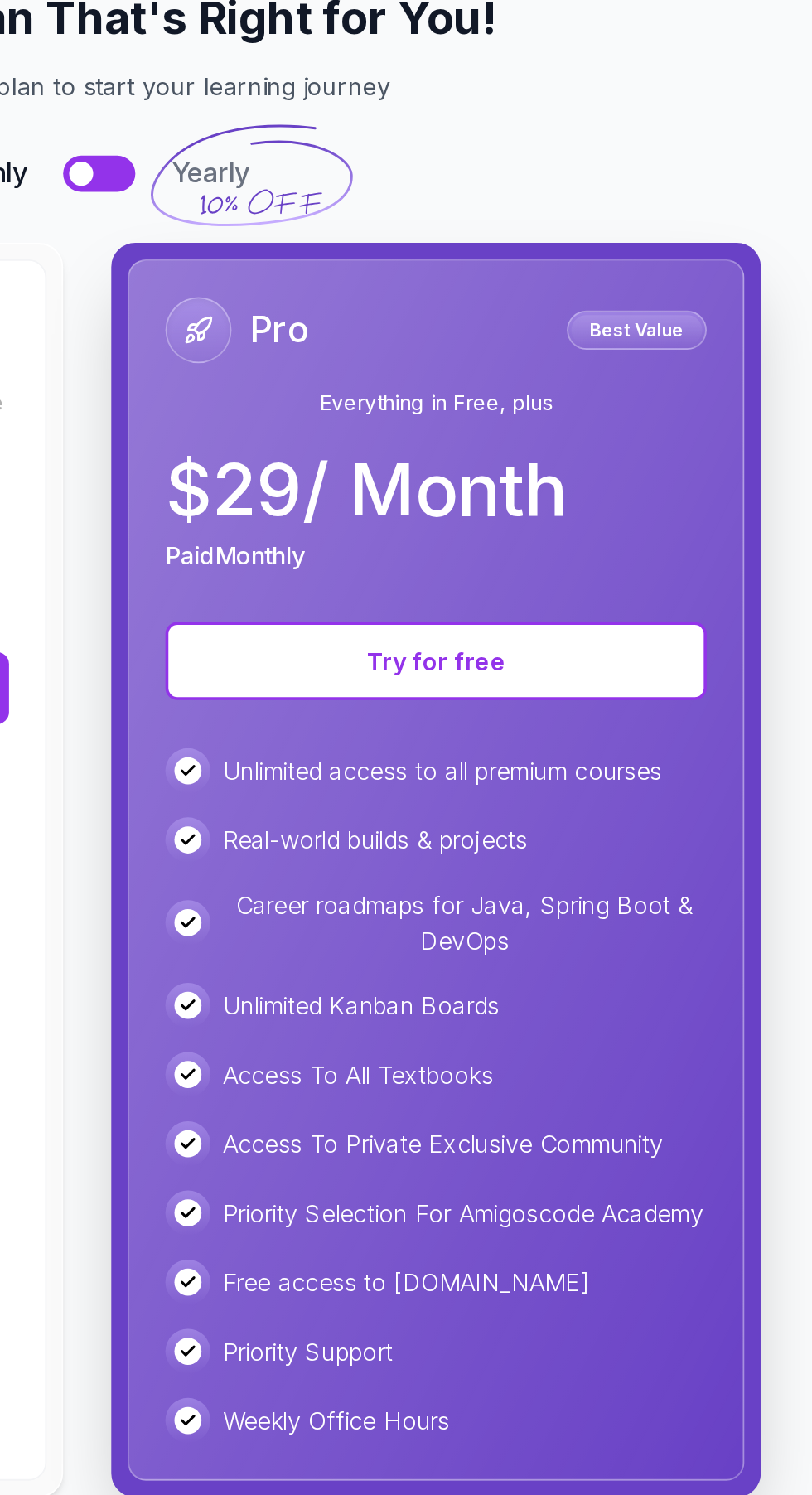
click at [427, 204] on div "Monthly Yearly" at bounding box center [406, 194] width 772 height 23
click at [400, 195] on div at bounding box center [402, 194] width 13 height 13
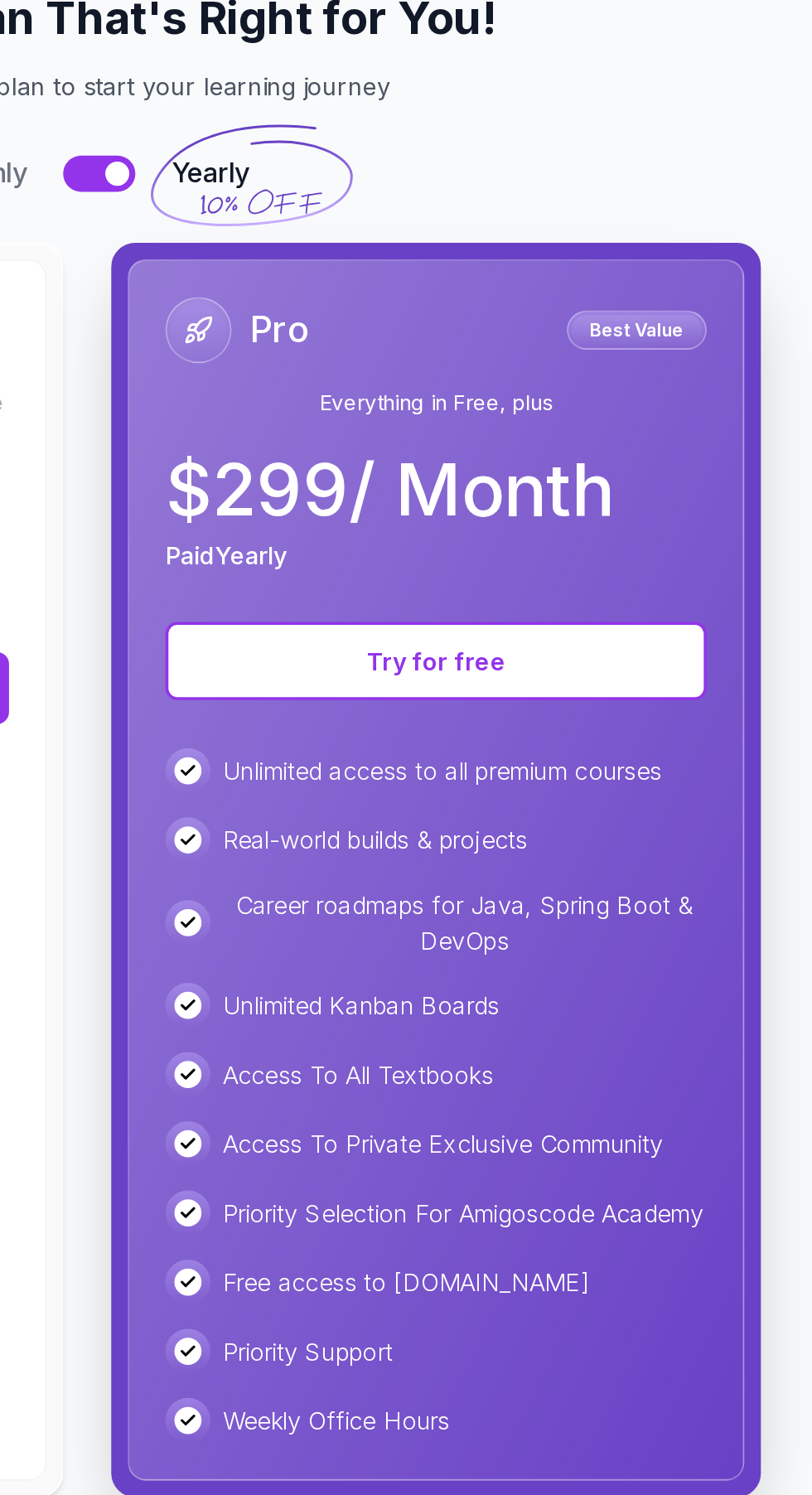
click at [428, 203] on div "Monthly Yearly" at bounding box center [406, 194] width 772 height 23
click at [422, 195] on div at bounding box center [422, 194] width 13 height 13
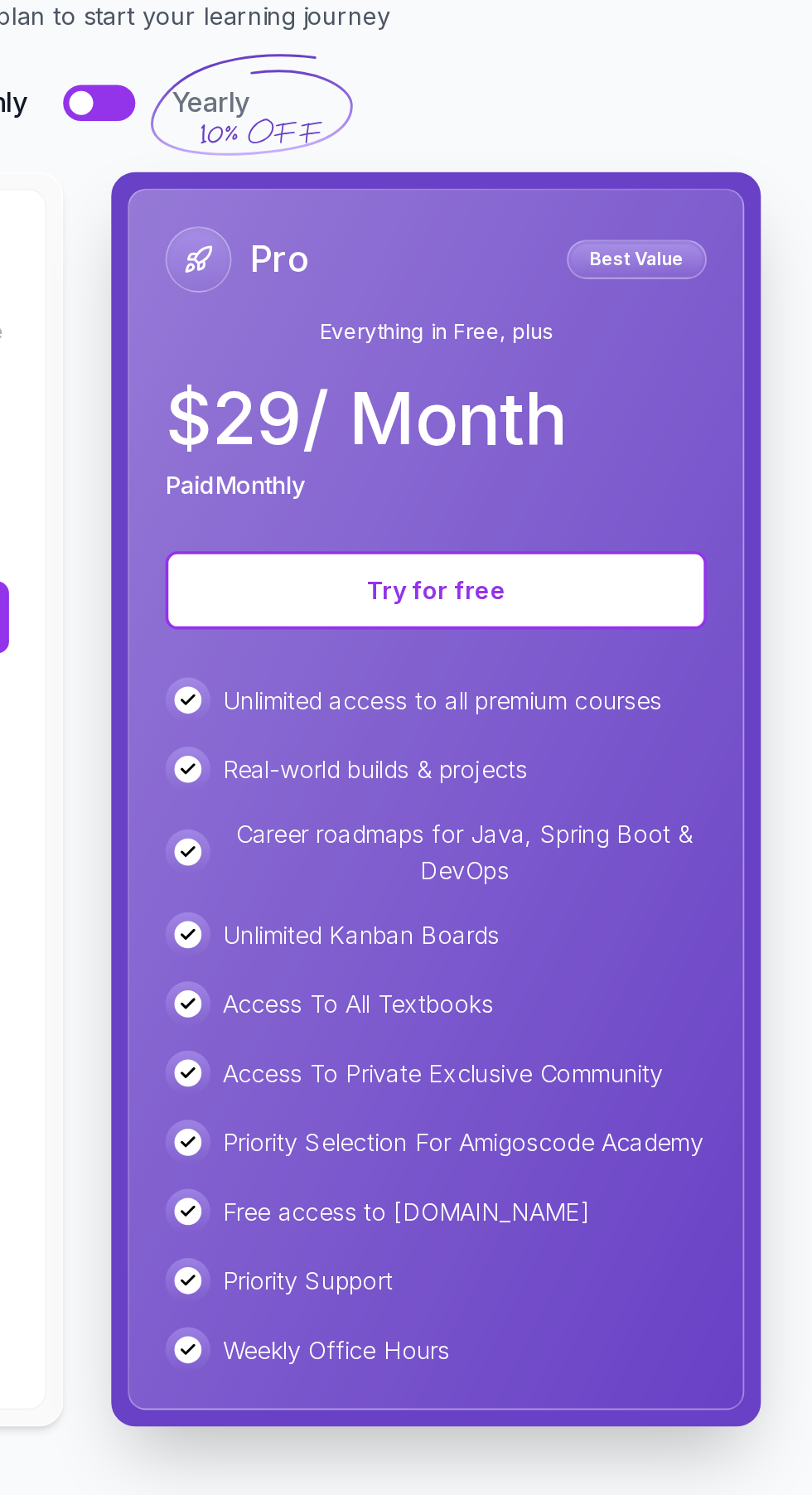
click at [415, 199] on button at bounding box center [412, 195] width 40 height 20
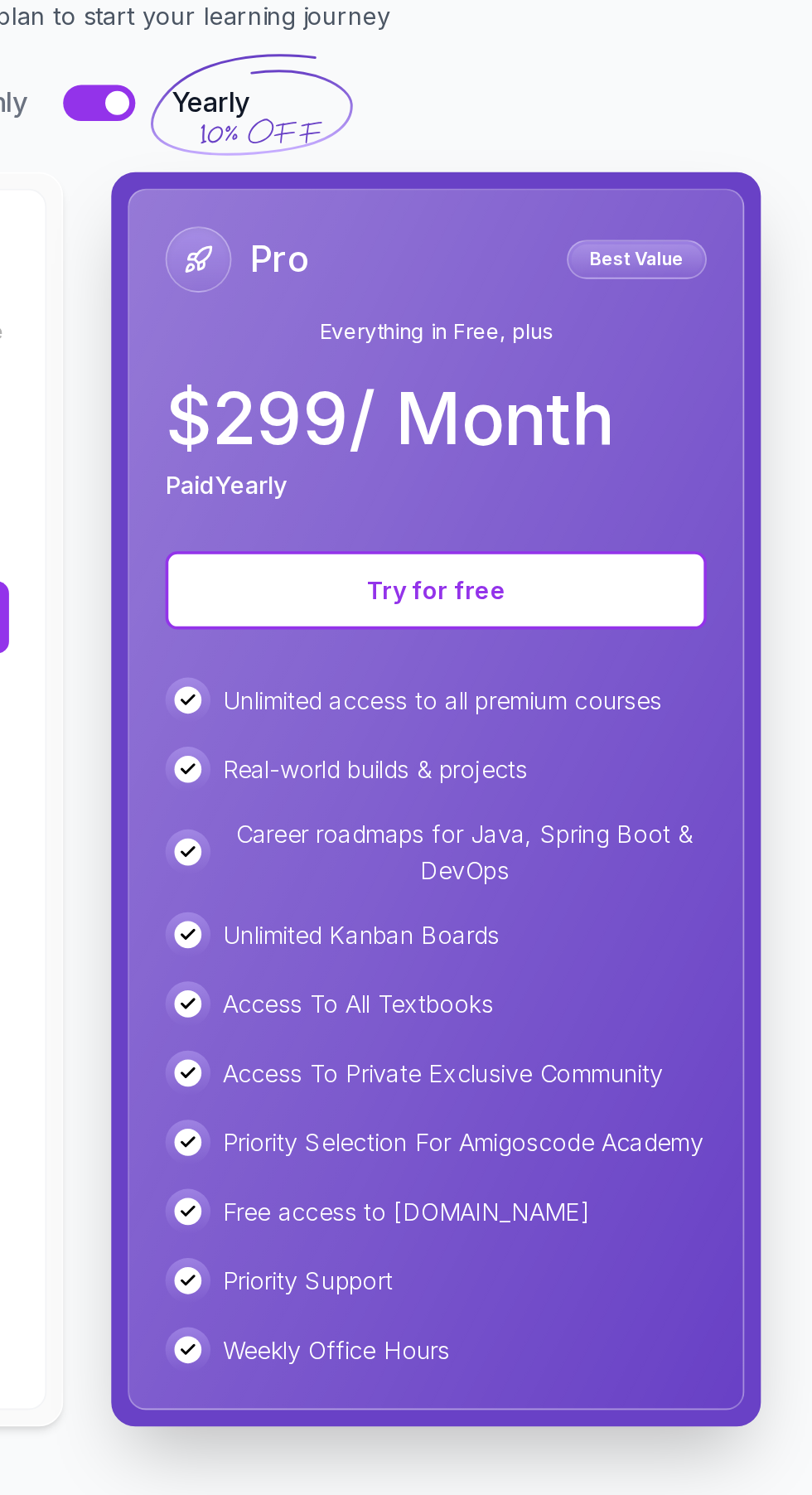
click at [411, 200] on button at bounding box center [412, 195] width 40 height 20
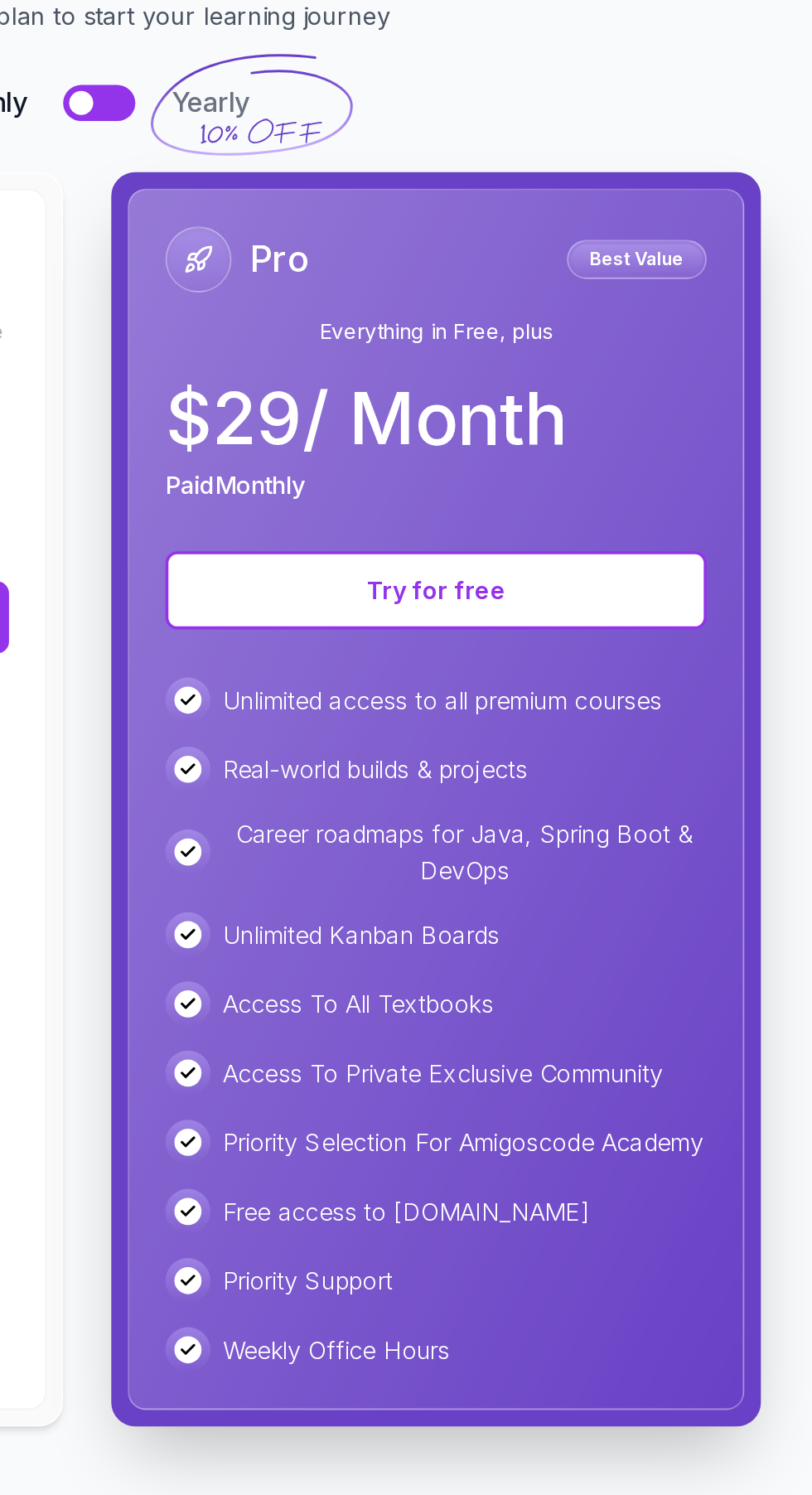
click at [402, 195] on div at bounding box center [402, 194] width 13 height 13
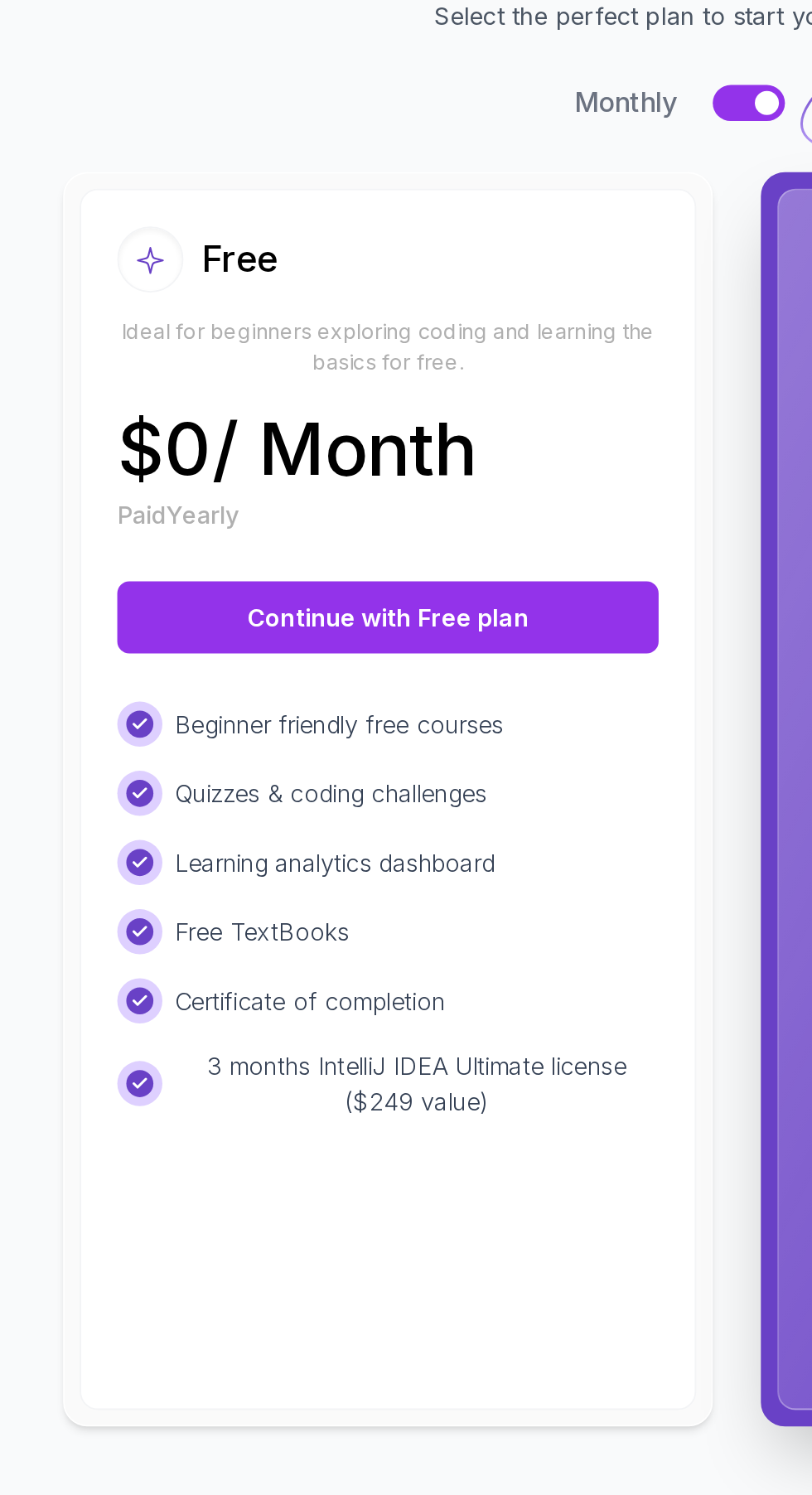
click at [278, 474] on button "Continue with Free plan" at bounding box center [213, 479] width 298 height 40
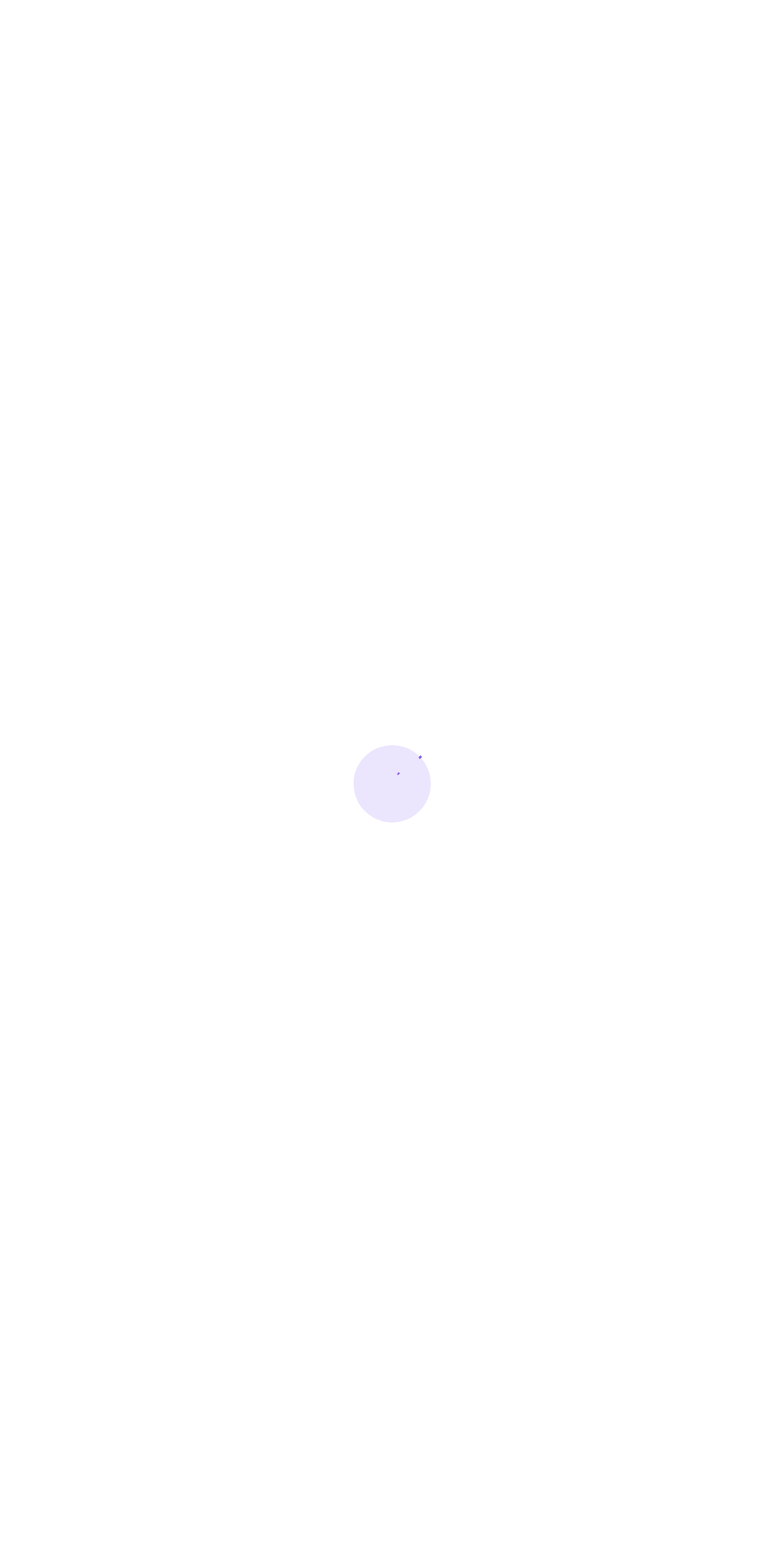
click at [465, 1054] on div at bounding box center [392, 783] width 784 height 1566
